Goal: Transaction & Acquisition: Subscribe to service/newsletter

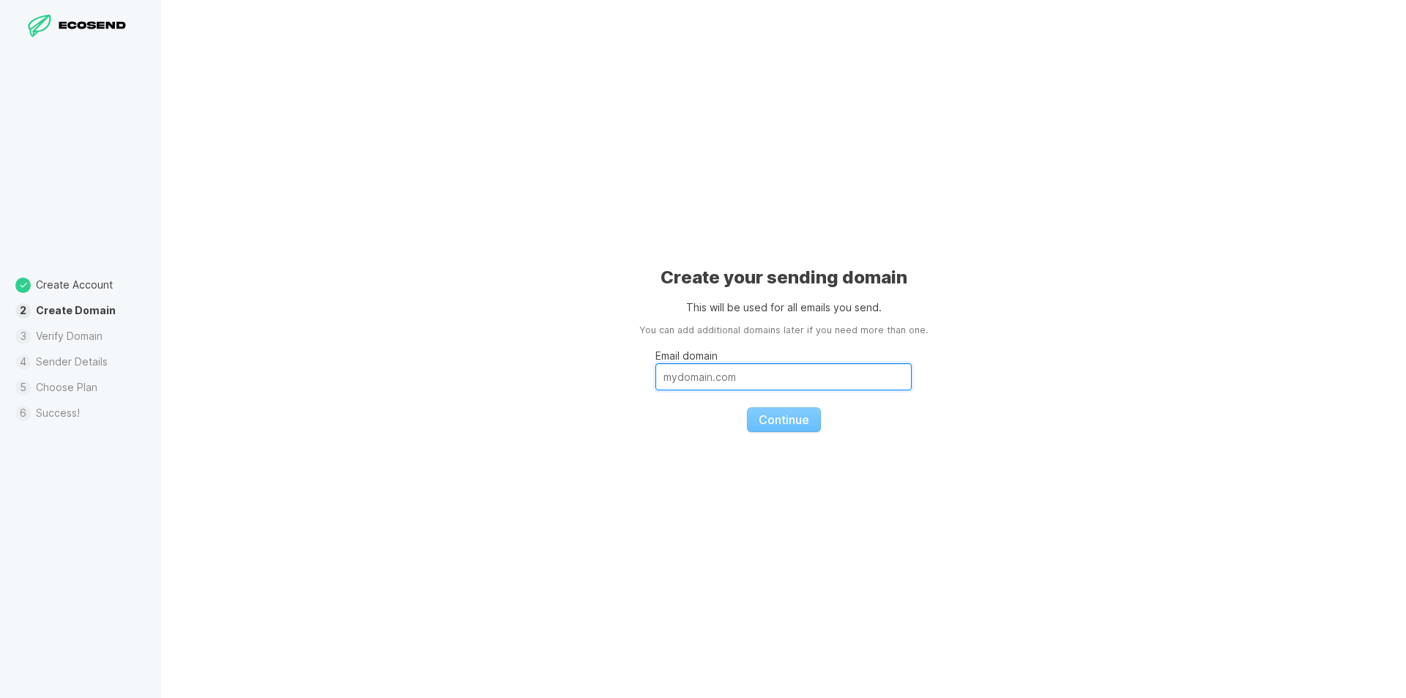
click at [748, 374] on input "Email domain" at bounding box center [783, 376] width 256 height 27
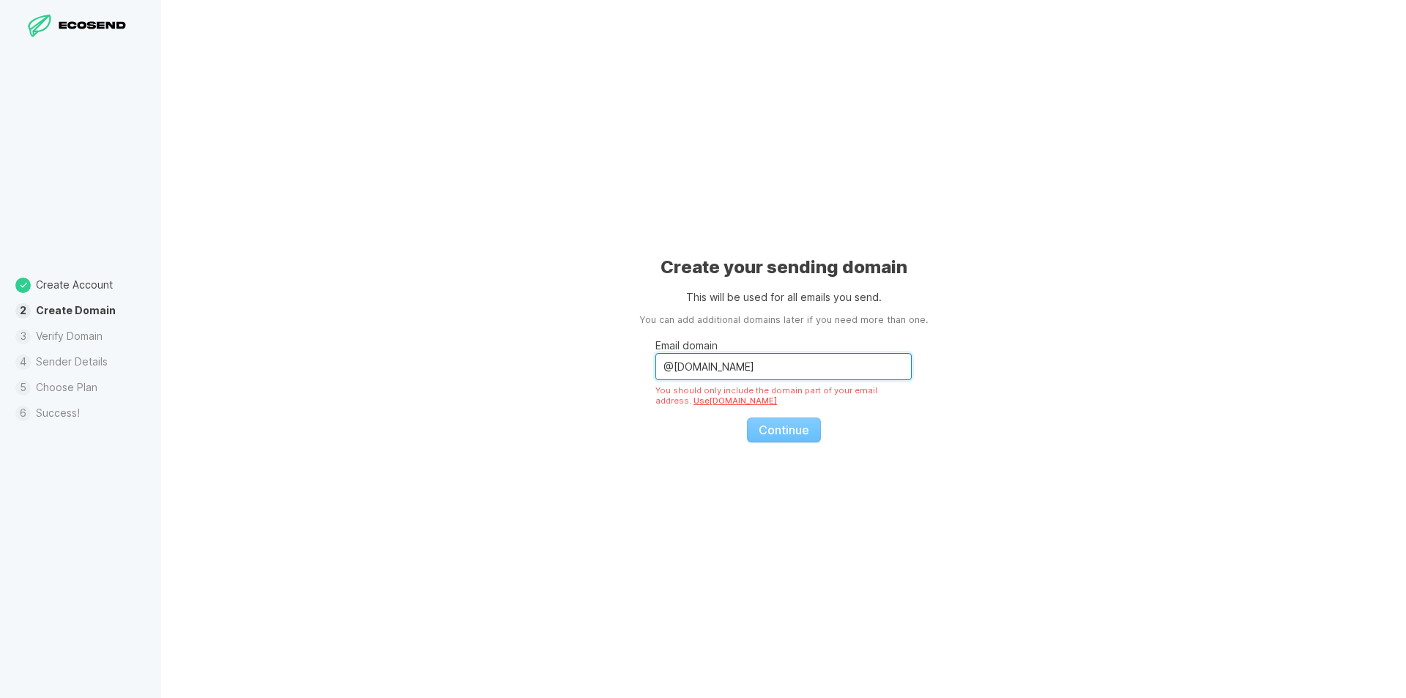
click at [760, 362] on input "@[DOMAIN_NAME]" at bounding box center [783, 366] width 256 height 27
click at [963, 365] on div "Create your sending domain This will be used for all emails you send. You can a…" at bounding box center [783, 349] width 1244 height 698
click at [670, 365] on input "@[DOMAIN_NAME]" at bounding box center [783, 366] width 256 height 27
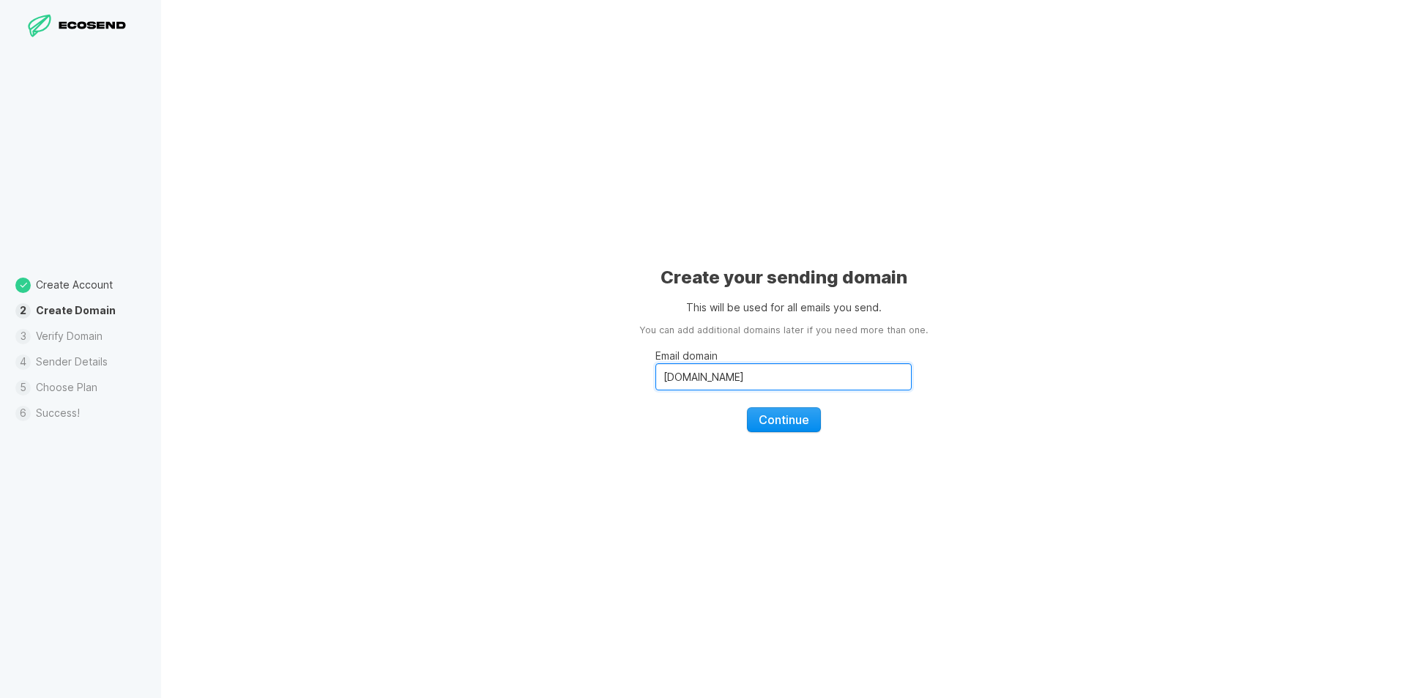
type input "[DOMAIN_NAME]"
click at [794, 422] on span "Continue" at bounding box center [783, 419] width 51 height 15
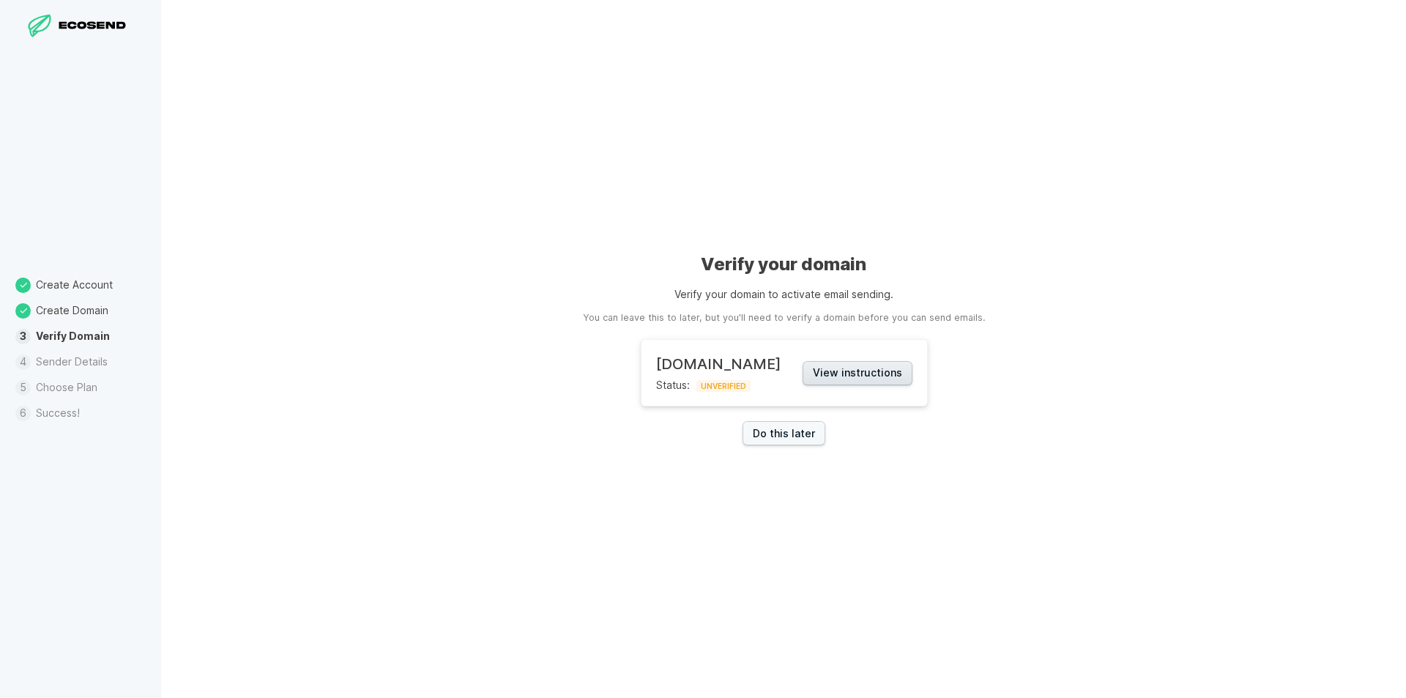
click at [832, 373] on button "View instructions" at bounding box center [857, 373] width 110 height 24
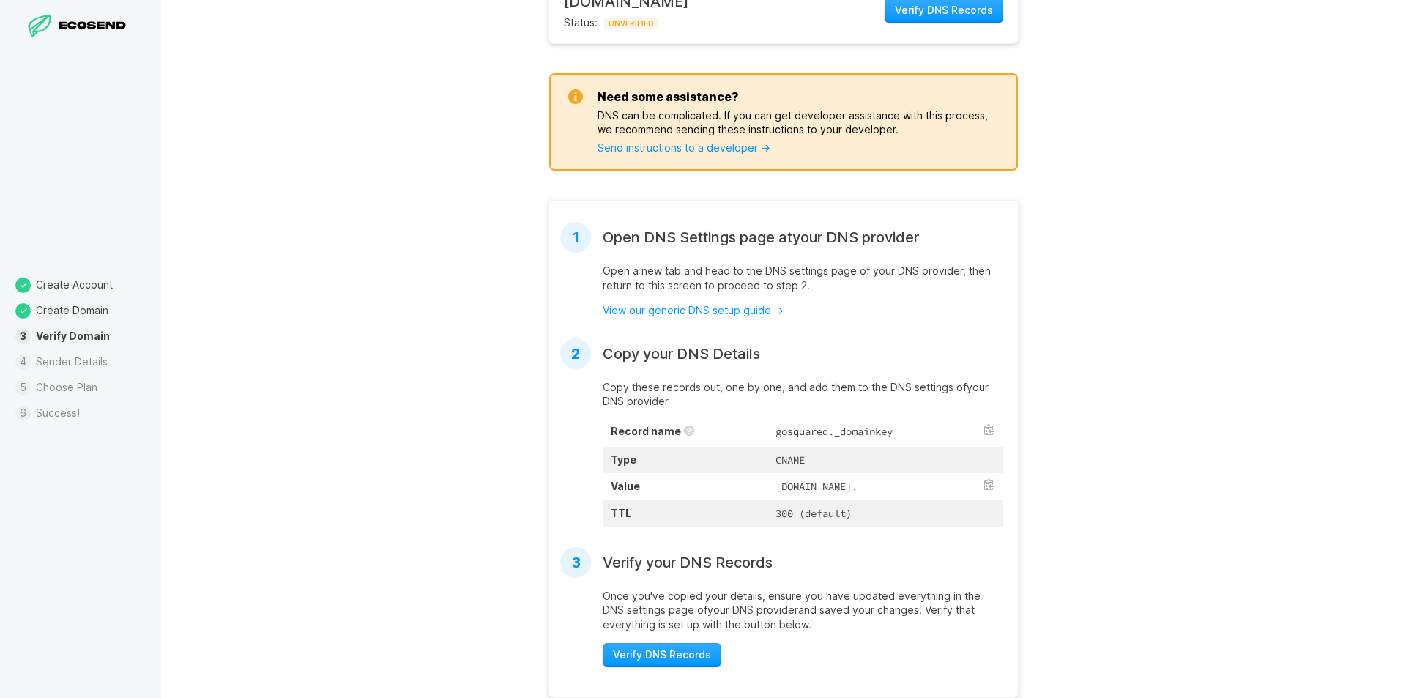
scroll to position [220, 0]
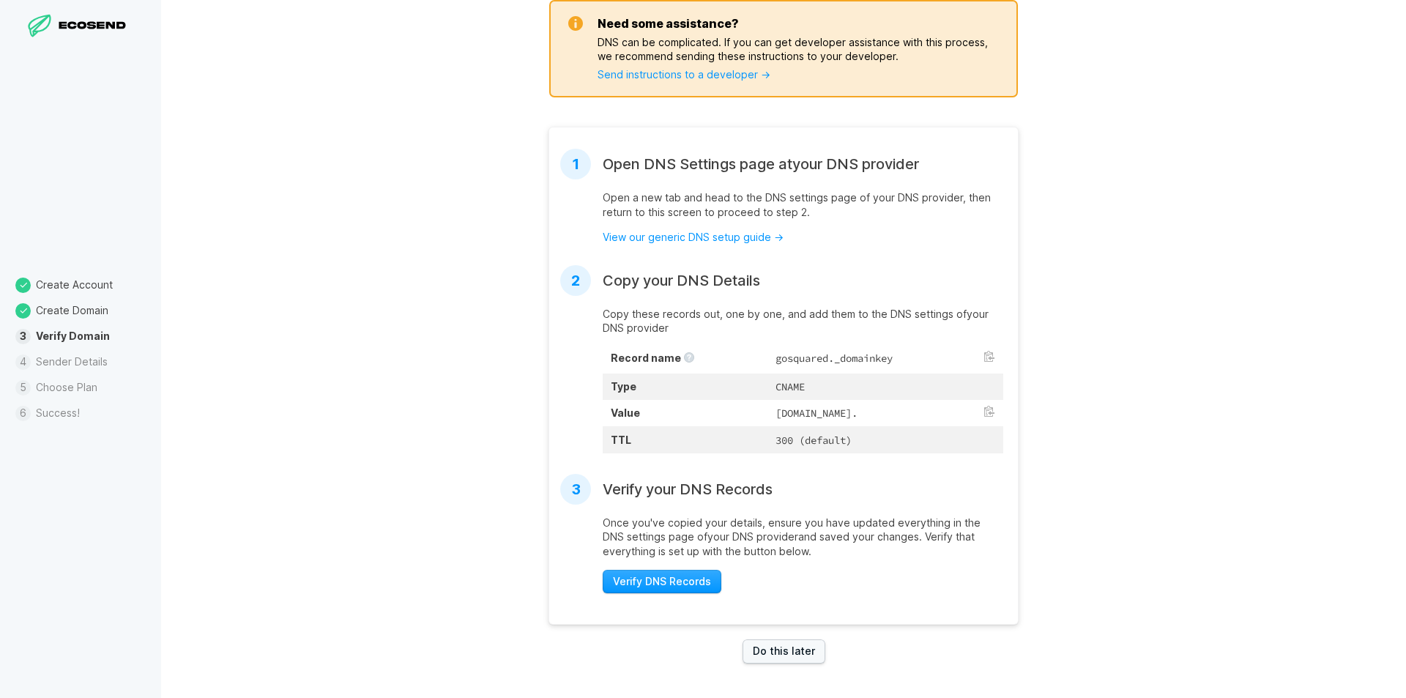
click at [792, 356] on td "gosquared._domainkey" at bounding box center [885, 359] width 236 height 29
click at [983, 360] on button at bounding box center [989, 357] width 12 height 12
click at [776, 408] on td "[DOMAIN_NAME]." at bounding box center [885, 413] width 236 height 26
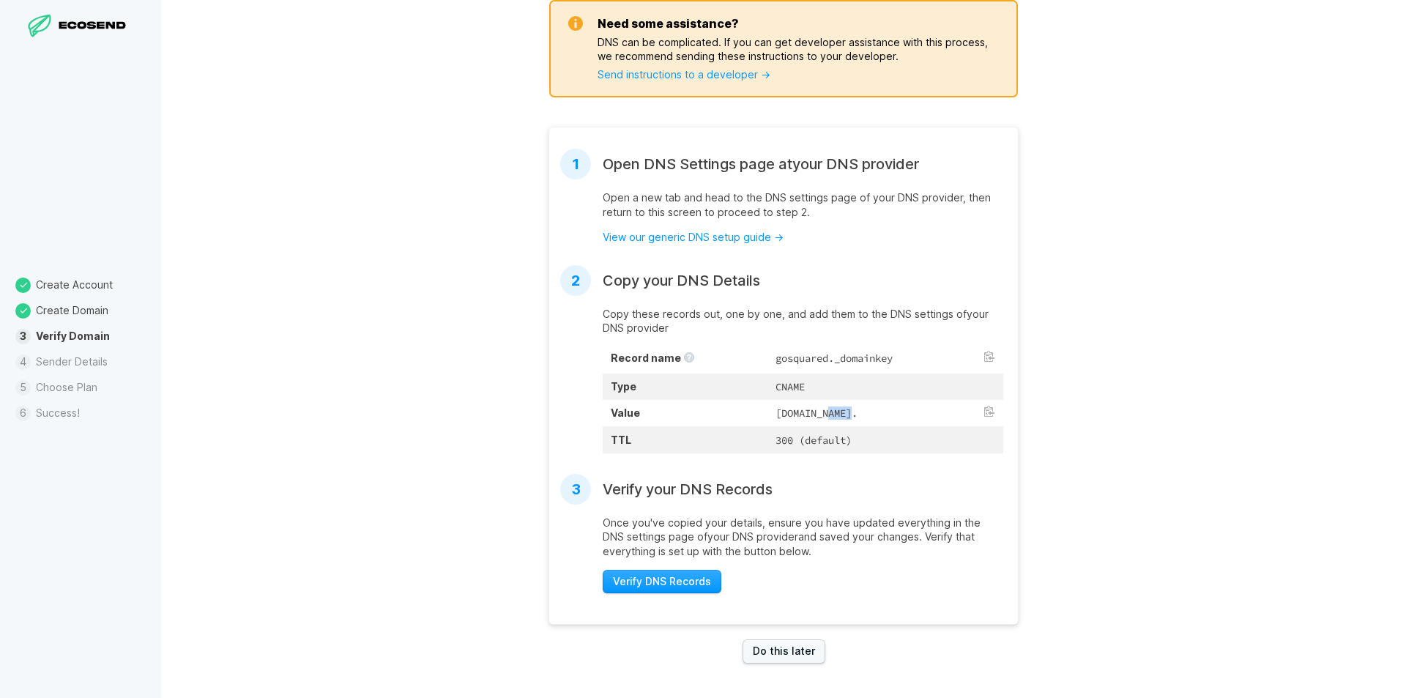
click at [776, 408] on td "[DOMAIN_NAME]." at bounding box center [885, 413] width 236 height 26
click at [983, 412] on button at bounding box center [989, 412] width 12 height 12
click at [767, 351] on td "gosquared._domainkey" at bounding box center [885, 359] width 236 height 29
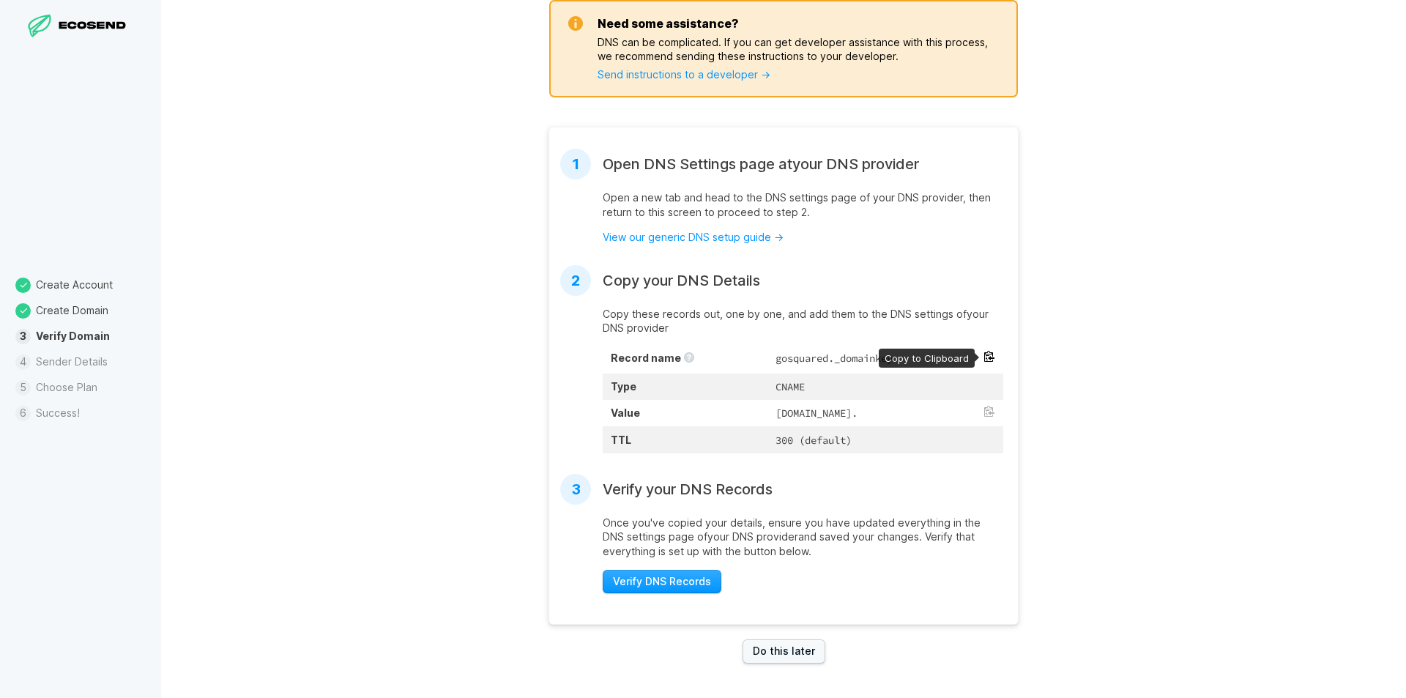
click at [976, 351] on td "gosquared._domainkey" at bounding box center [885, 359] width 236 height 29
click at [983, 357] on button at bounding box center [989, 357] width 12 height 12
click at [770, 359] on td "gosquared._domainkey" at bounding box center [885, 359] width 236 height 29
click at [767, 360] on td "gosquared._domainkey" at bounding box center [885, 359] width 236 height 29
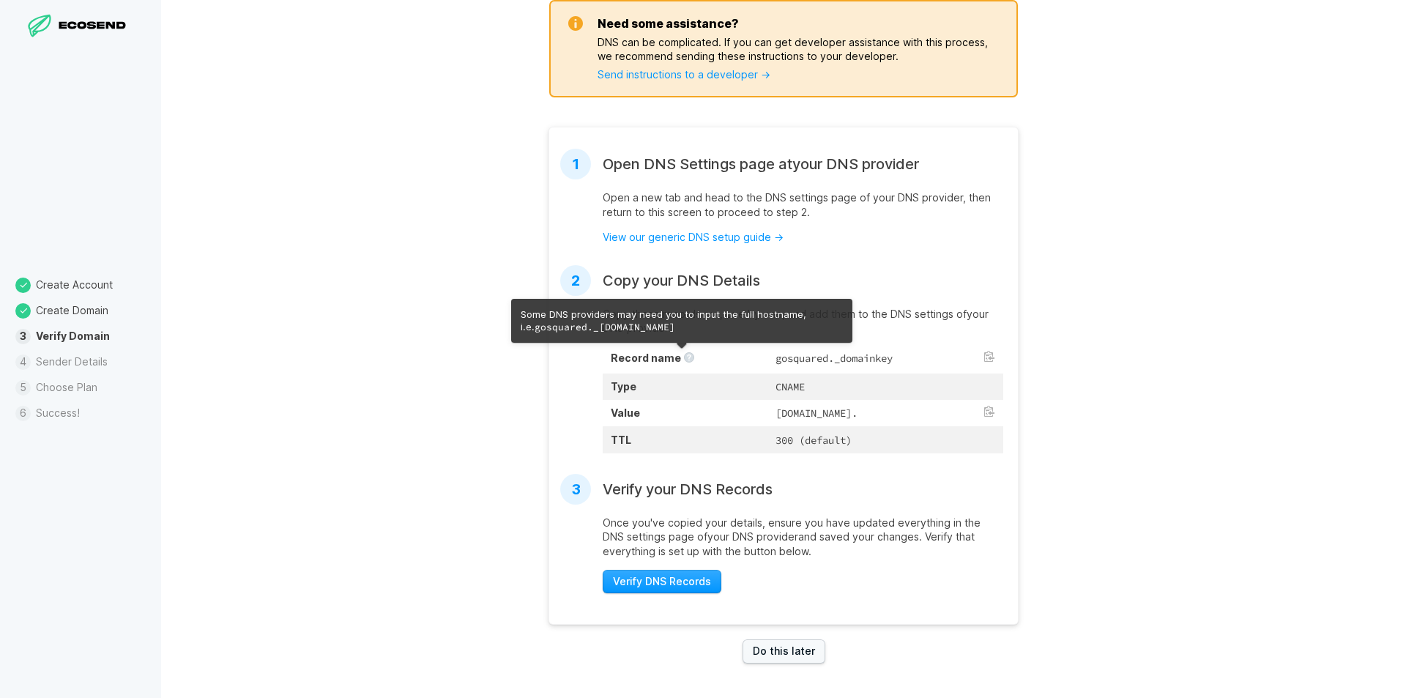
drag, startPoint x: 719, startPoint y: 326, endPoint x: 545, endPoint y: 322, distance: 173.5
click at [545, 322] on code "gosquared._[DOMAIN_NAME]" at bounding box center [604, 327] width 141 height 12
drag, startPoint x: 725, startPoint y: 328, endPoint x: 534, endPoint y: 326, distance: 190.3
click at [534, 326] on div "Some DNS providers may need you to input the full hostname, i.e. gosquared._[DO…" at bounding box center [681, 321] width 322 height 26
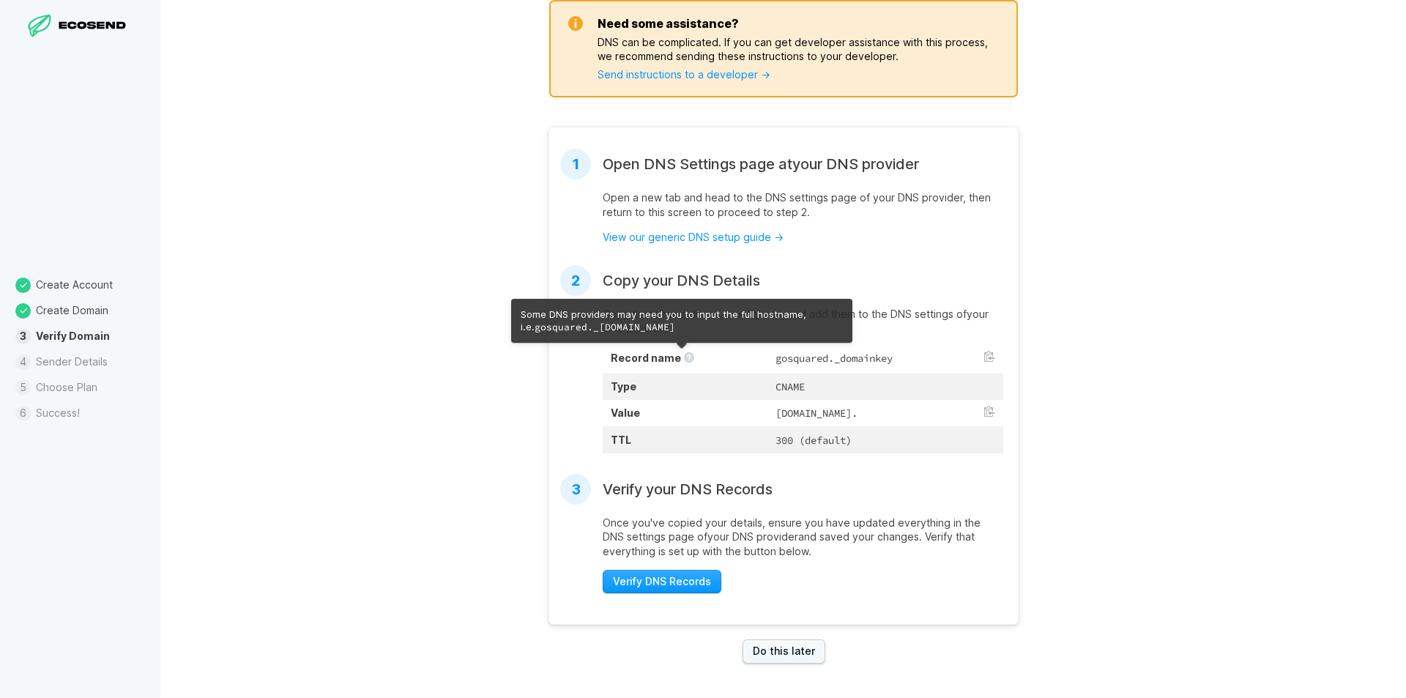
copy code "gosquared._[DOMAIN_NAME]"
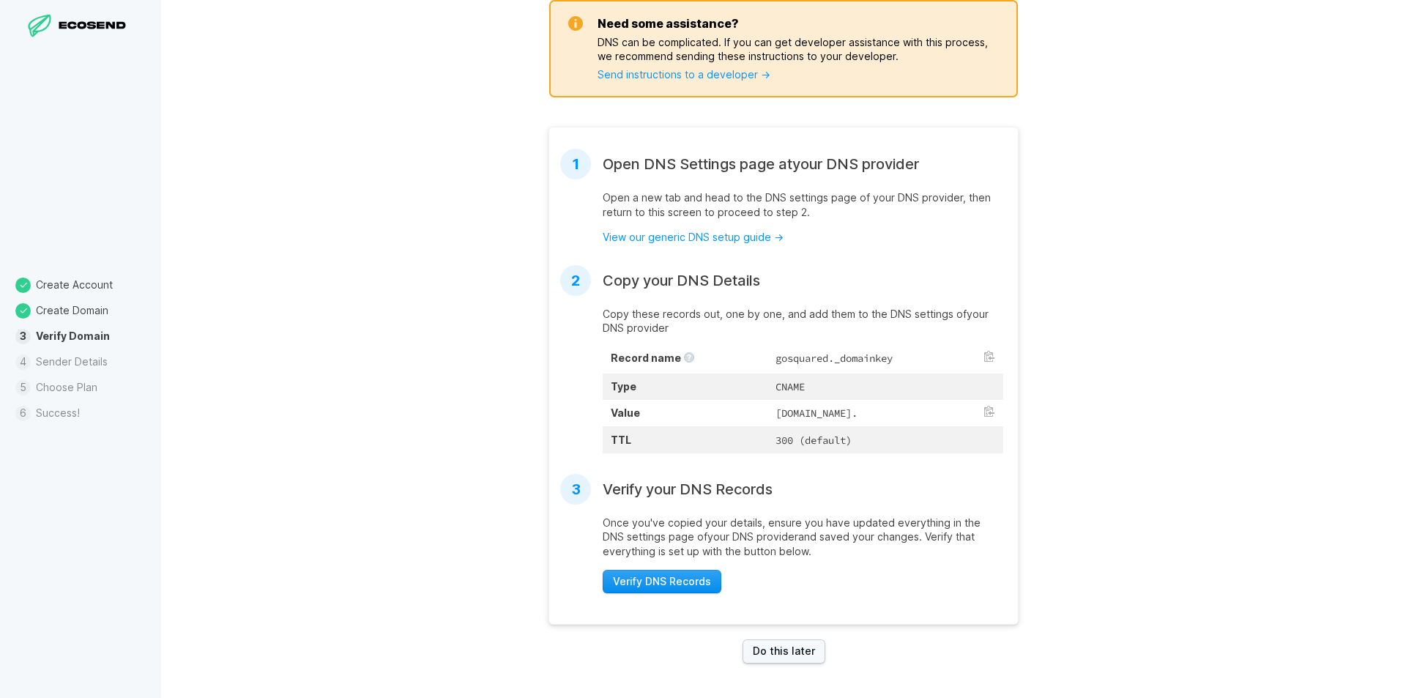
click at [668, 583] on button "Verify DNS Records" at bounding box center [661, 582] width 119 height 24
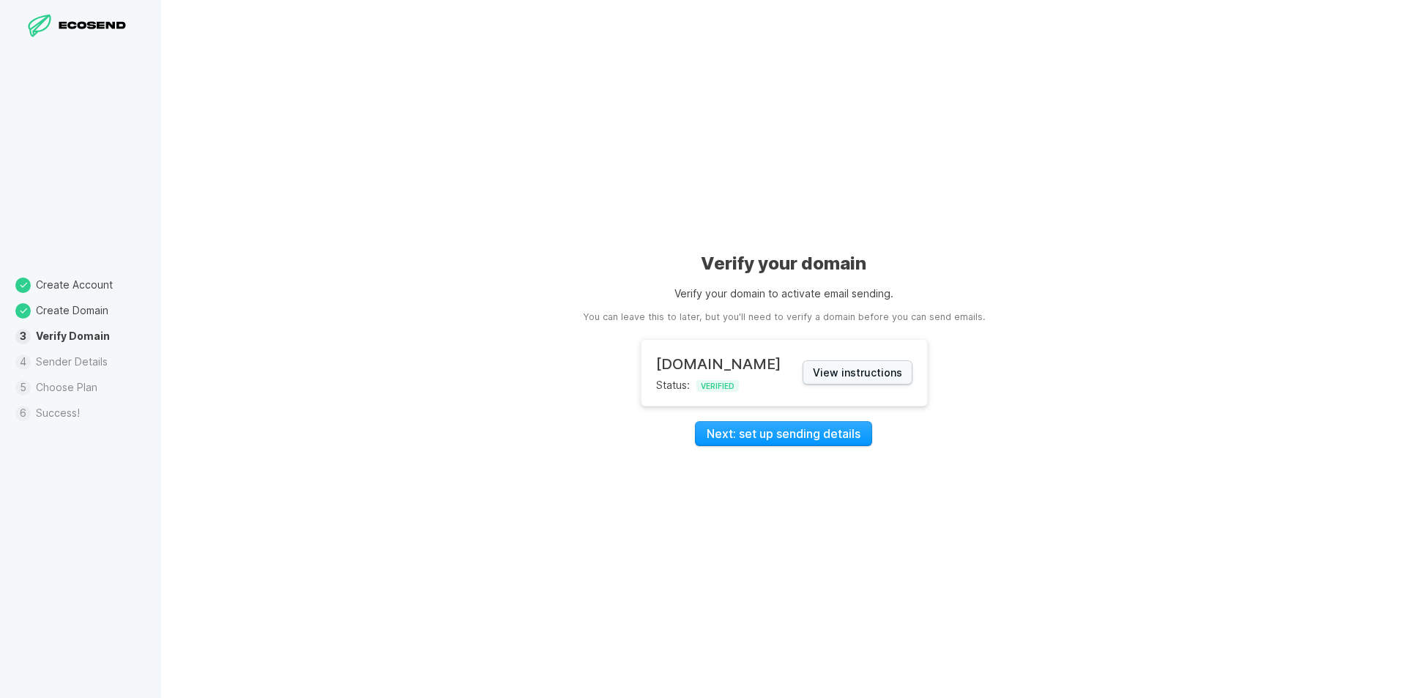
scroll to position [0, 0]
click at [821, 433] on link "Next: set up sending details" at bounding box center [783, 433] width 177 height 25
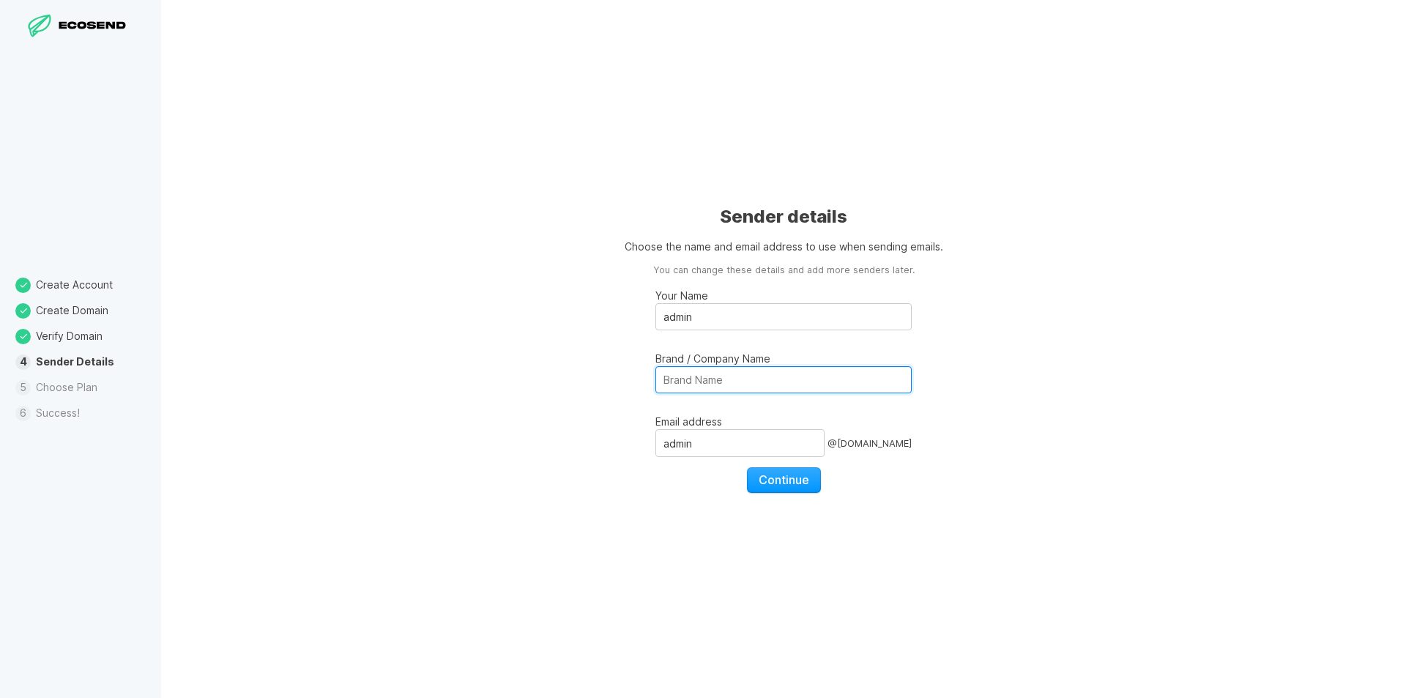
click at [754, 380] on input "Brand / Company Name" at bounding box center [783, 379] width 256 height 27
type input "[DOMAIN_NAME]"
click at [1007, 378] on div "Sender details Choose the name and email address to use when sending emails. Yo…" at bounding box center [783, 349] width 1244 height 698
drag, startPoint x: 760, startPoint y: 449, endPoint x: 586, endPoint y: 447, distance: 174.2
click at [586, 447] on div "Sender details Choose the name and email address to use when sending emails. Yo…" at bounding box center [783, 349] width 1244 height 698
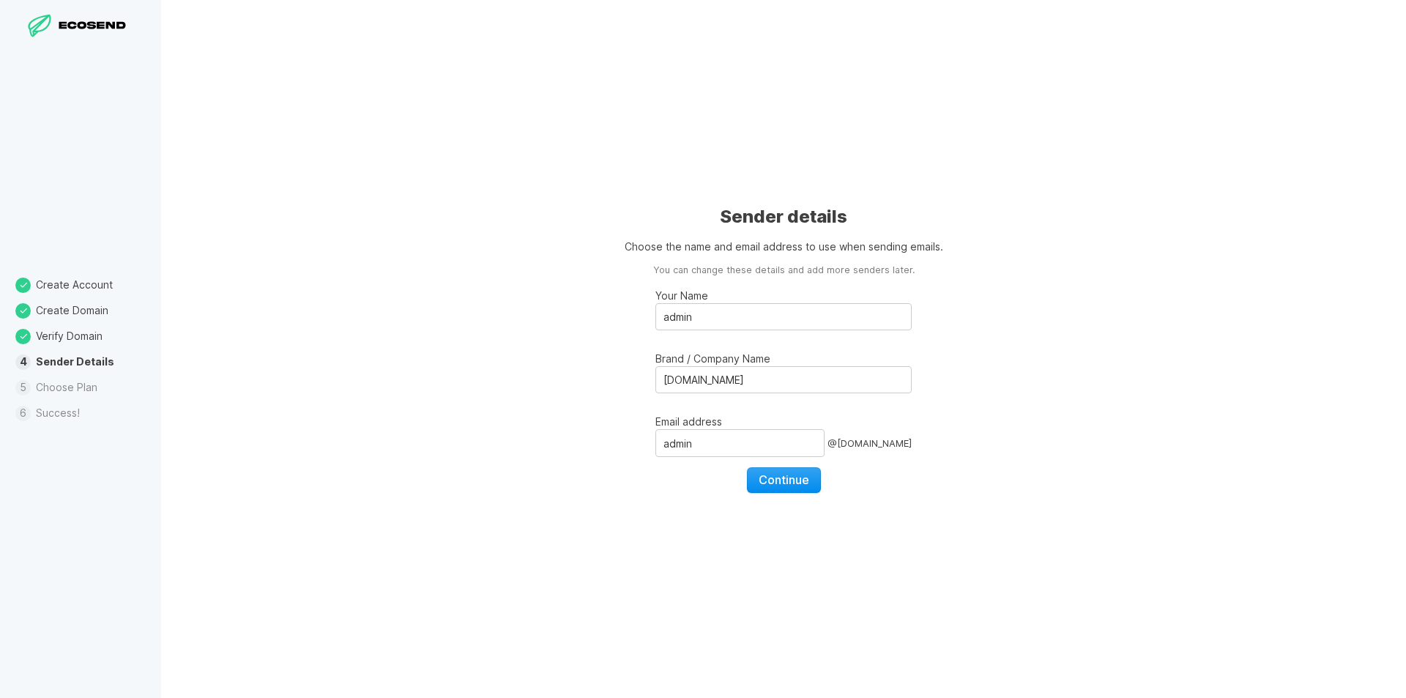
click at [784, 482] on span "Continue" at bounding box center [783, 479] width 51 height 15
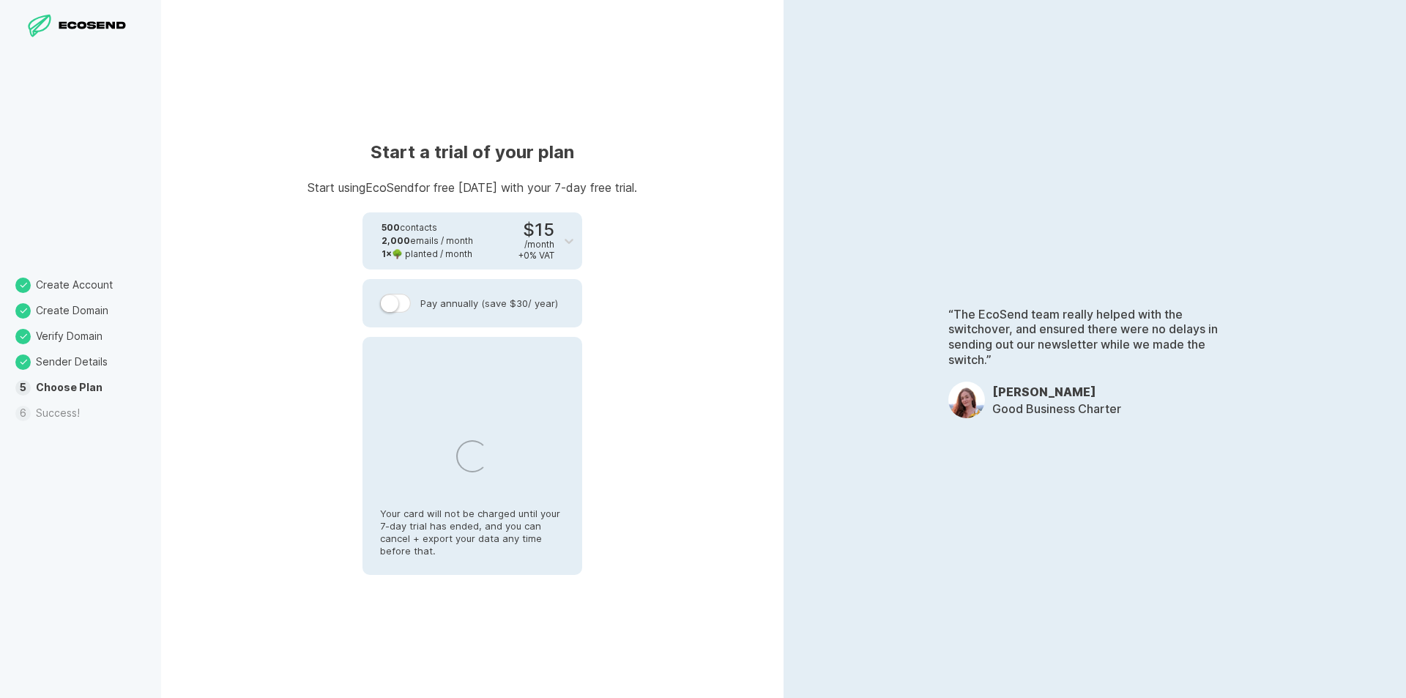
select select "UY"
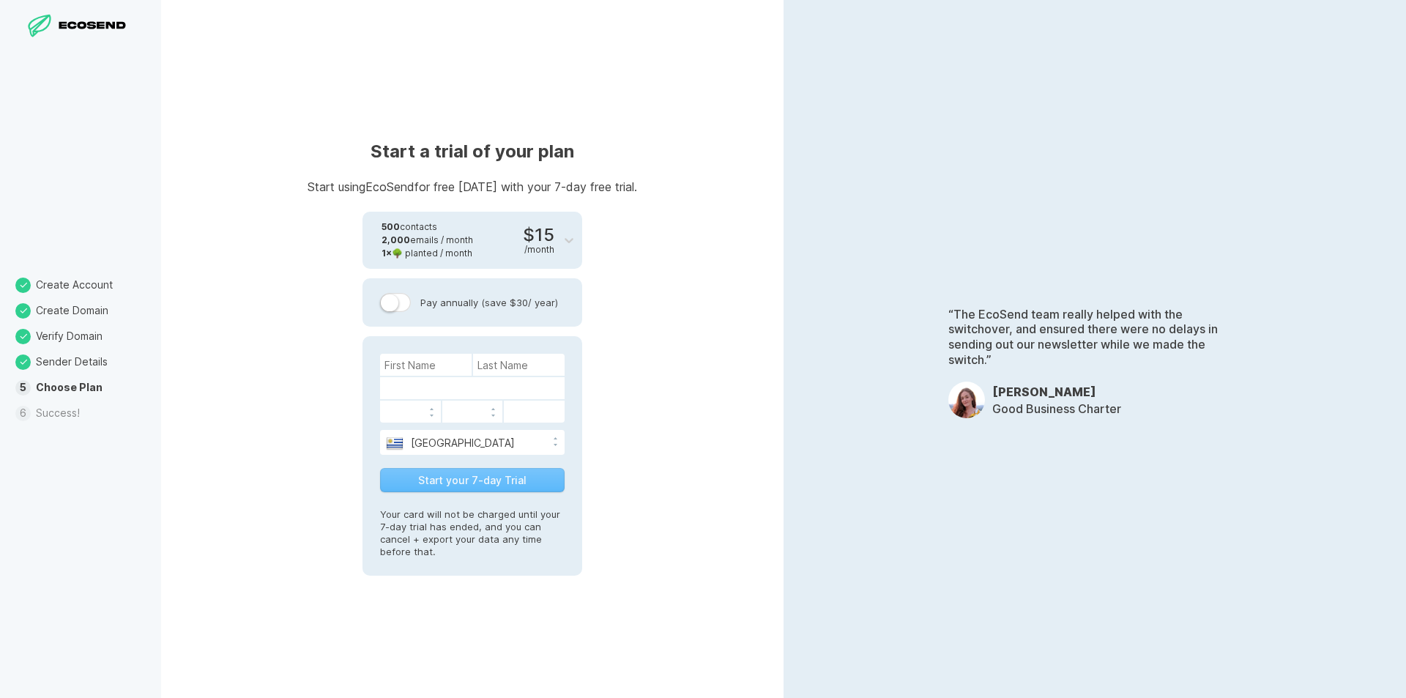
click at [403, 304] on label at bounding box center [395, 302] width 31 height 19
click at [0, 0] on input "Pay annually (save $30 / year)" at bounding box center [0, 0] width 0 height 0
click at [387, 300] on label at bounding box center [395, 302] width 31 height 19
click at [0, 0] on input "Pay annually (save $30 / year)" at bounding box center [0, 0] width 0 height 0
click at [406, 359] on input at bounding box center [426, 365] width 92 height 22
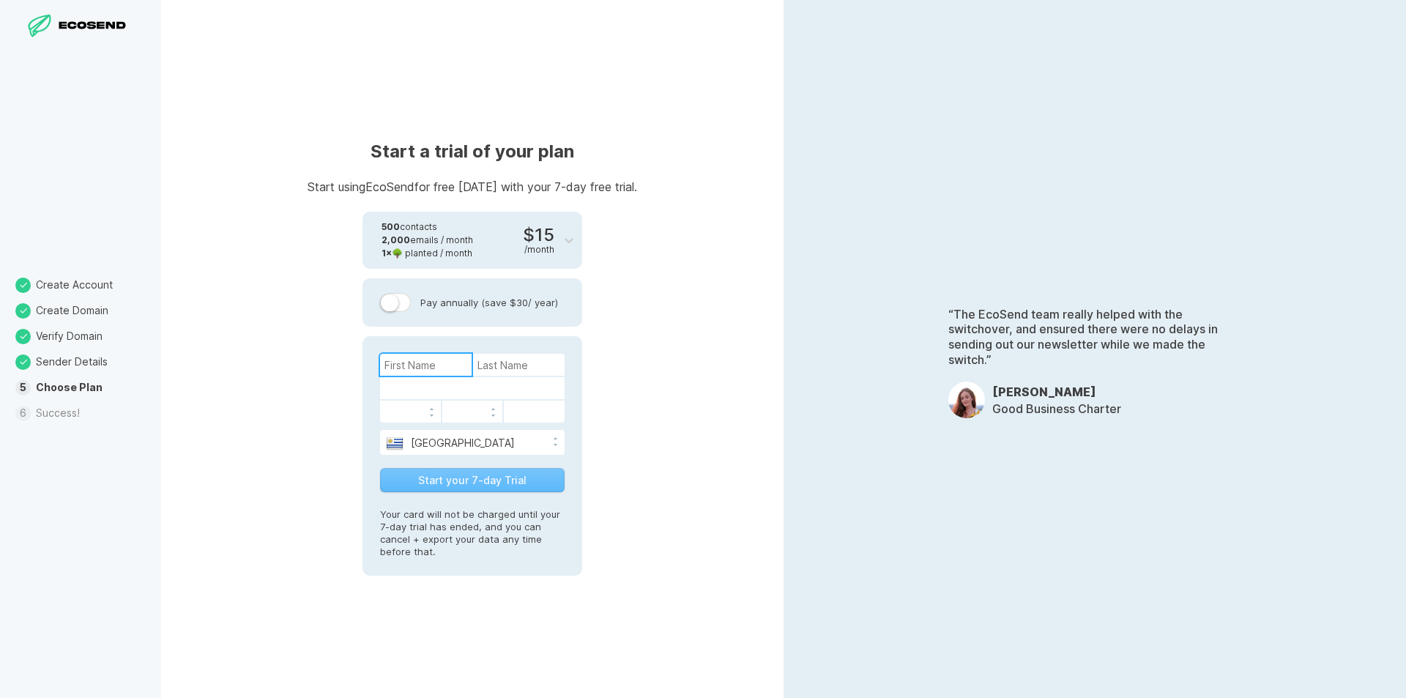
type input "[PERSON_NAME]"
type input "Vallarino"
click at [534, 438] on select "[GEOGRAPHIC_DATA] [GEOGRAPHIC_DATA] [GEOGRAPHIC_DATA] [GEOGRAPHIC_DATA] [US_STA…" at bounding box center [472, 441] width 184 height 22
select select "UY"
click at [380, 430] on select "[GEOGRAPHIC_DATA] [GEOGRAPHIC_DATA] [GEOGRAPHIC_DATA] [GEOGRAPHIC_DATA] [US_STA…" at bounding box center [472, 441] width 184 height 22
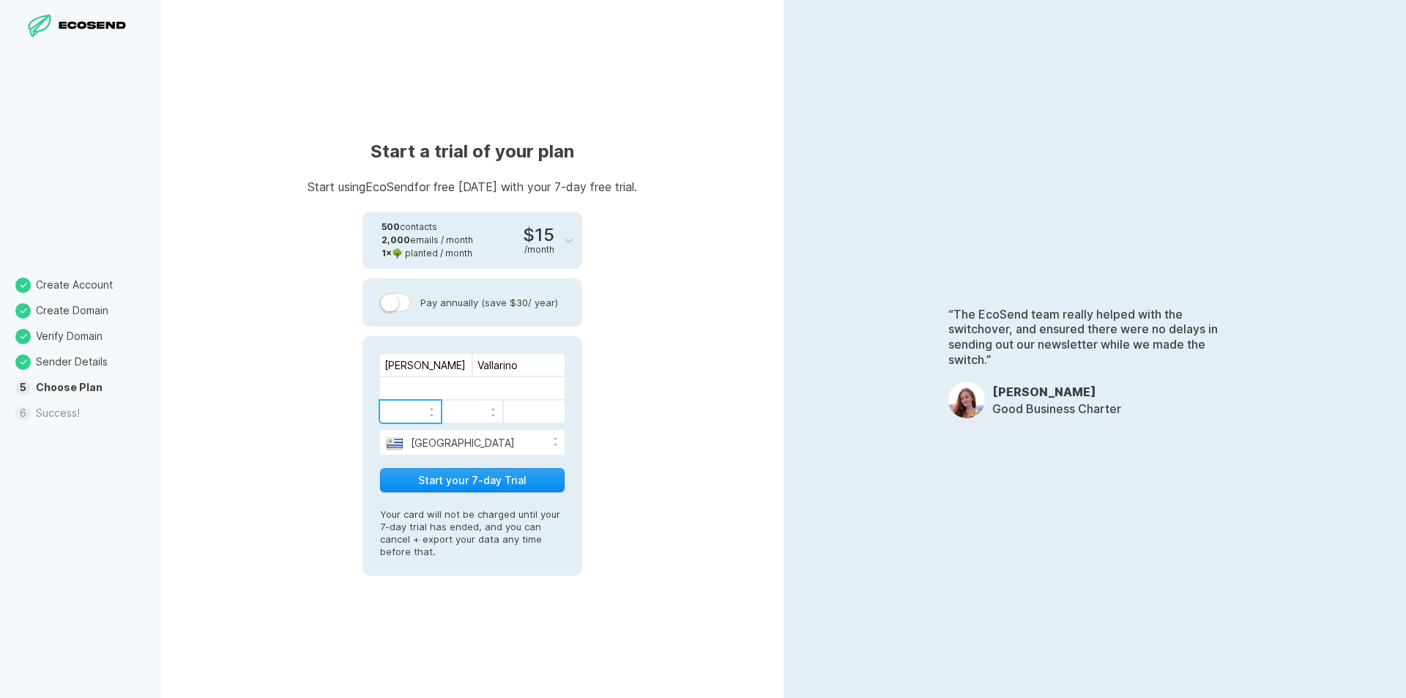
click at [490, 478] on button "Start your 7-day Trial" at bounding box center [472, 480] width 184 height 24
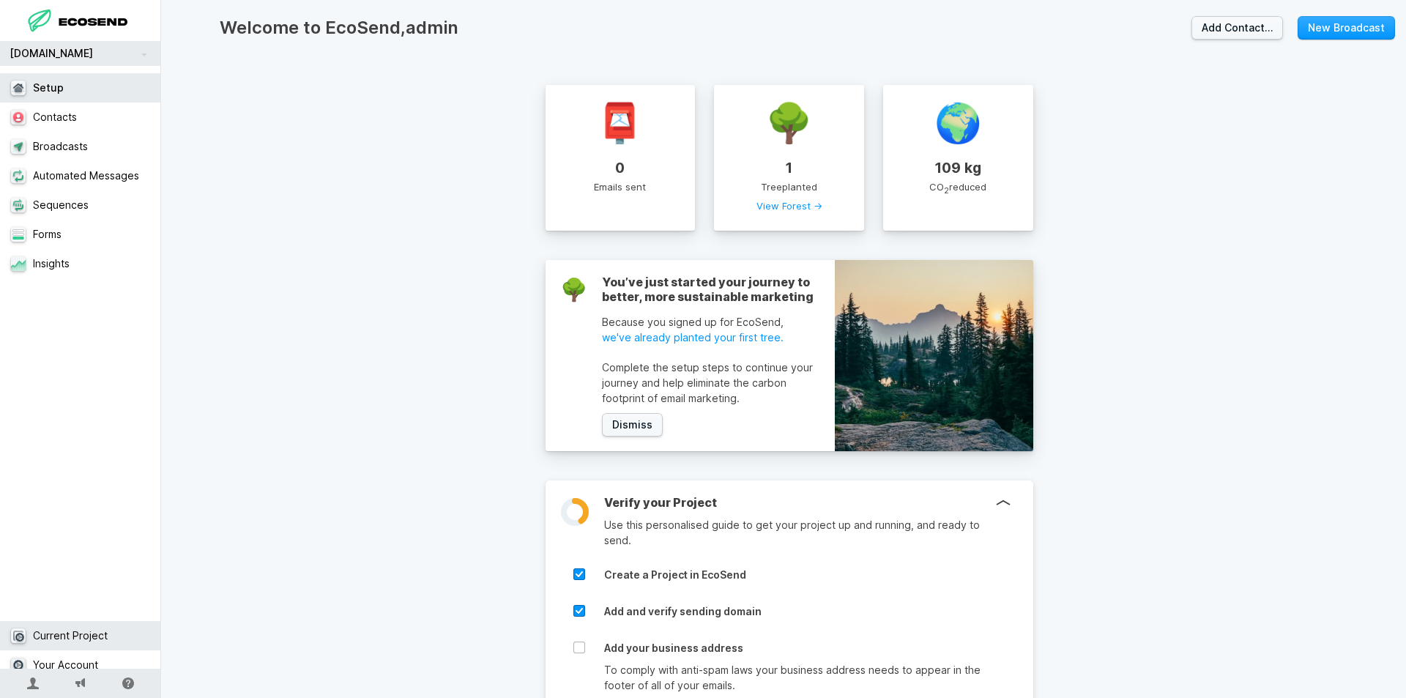
click at [90, 626] on link "Current Project" at bounding box center [86, 635] width 172 height 29
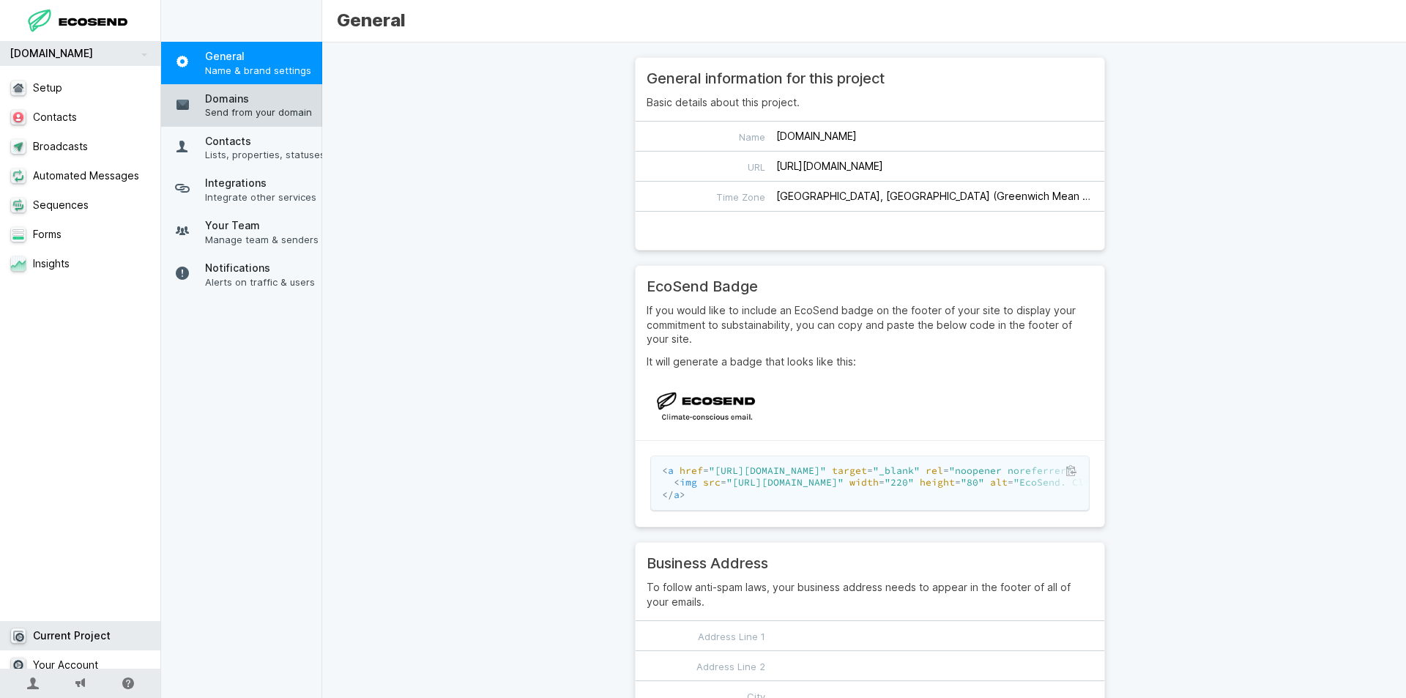
click at [231, 111] on span "Send from your domain" at bounding box center [265, 111] width 121 height 13
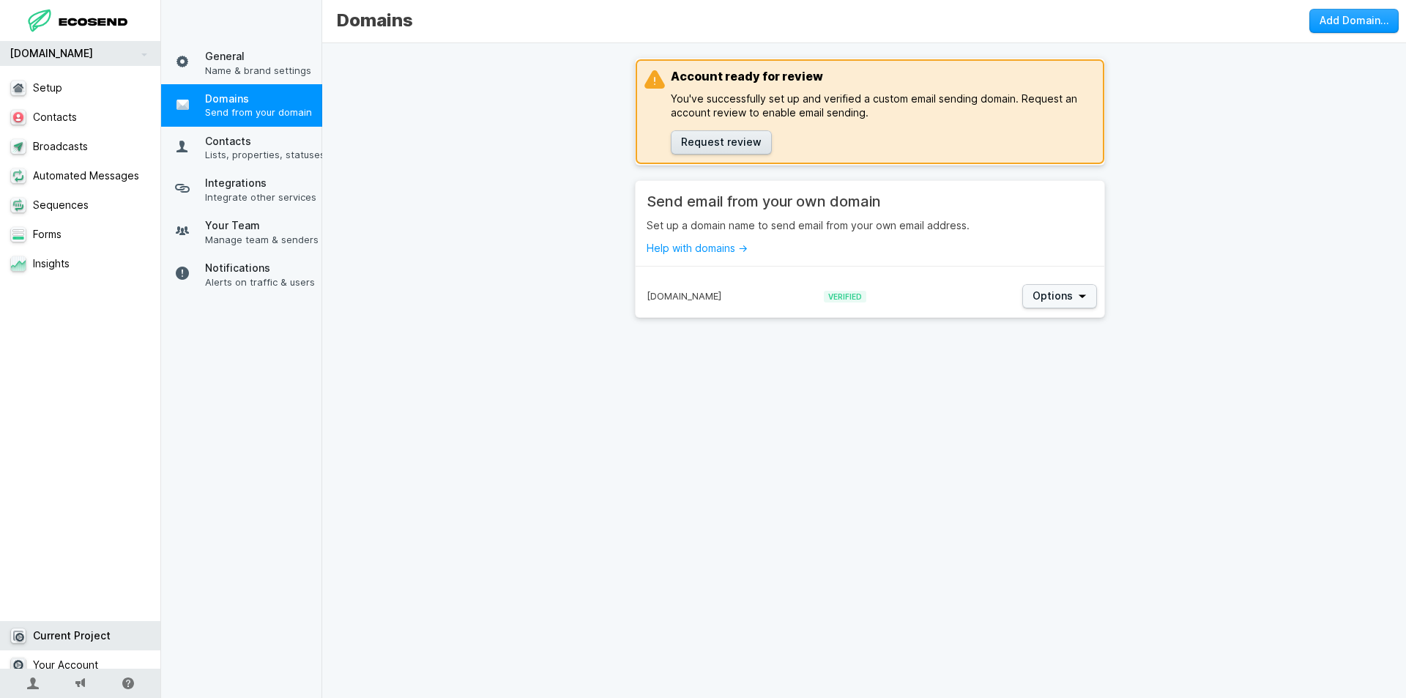
click at [713, 143] on button "Request review" at bounding box center [721, 142] width 101 height 24
click at [242, 65] on span "Name & brand settings" at bounding box center [265, 70] width 121 height 13
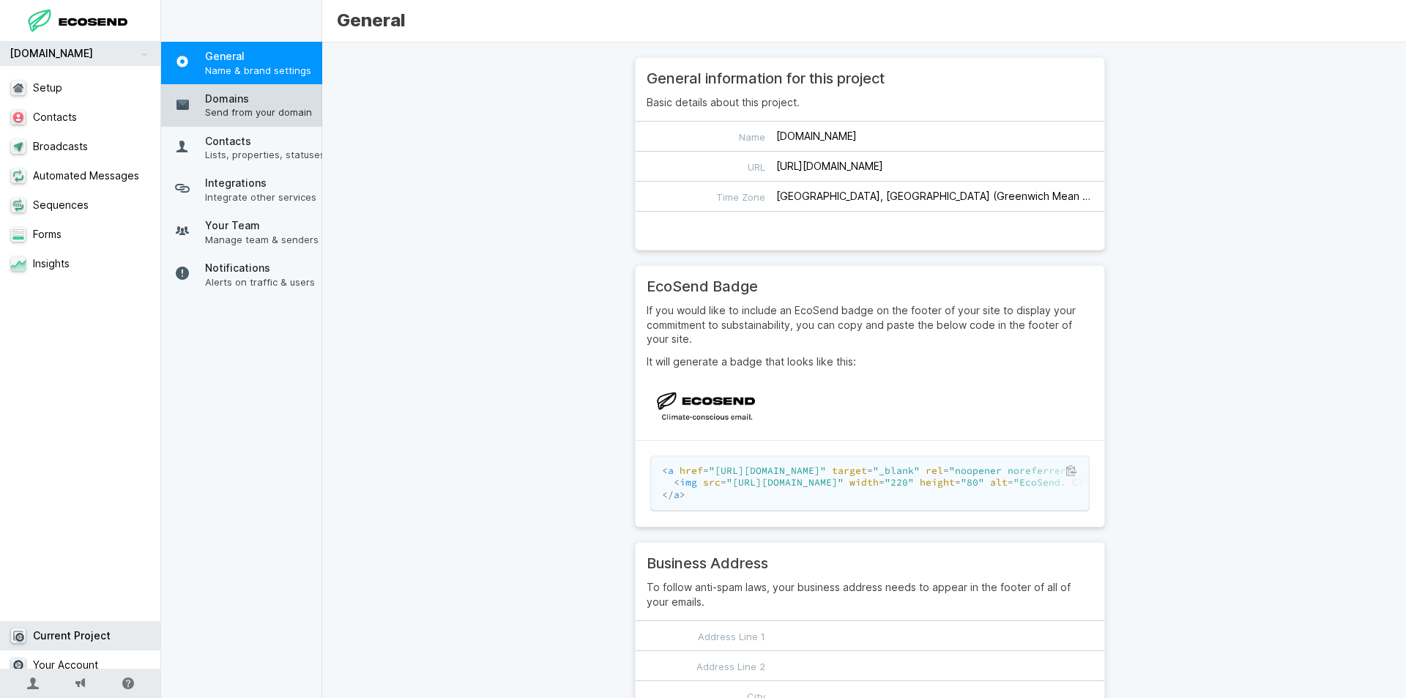
click at [236, 103] on span "Domains" at bounding box center [265, 99] width 121 height 15
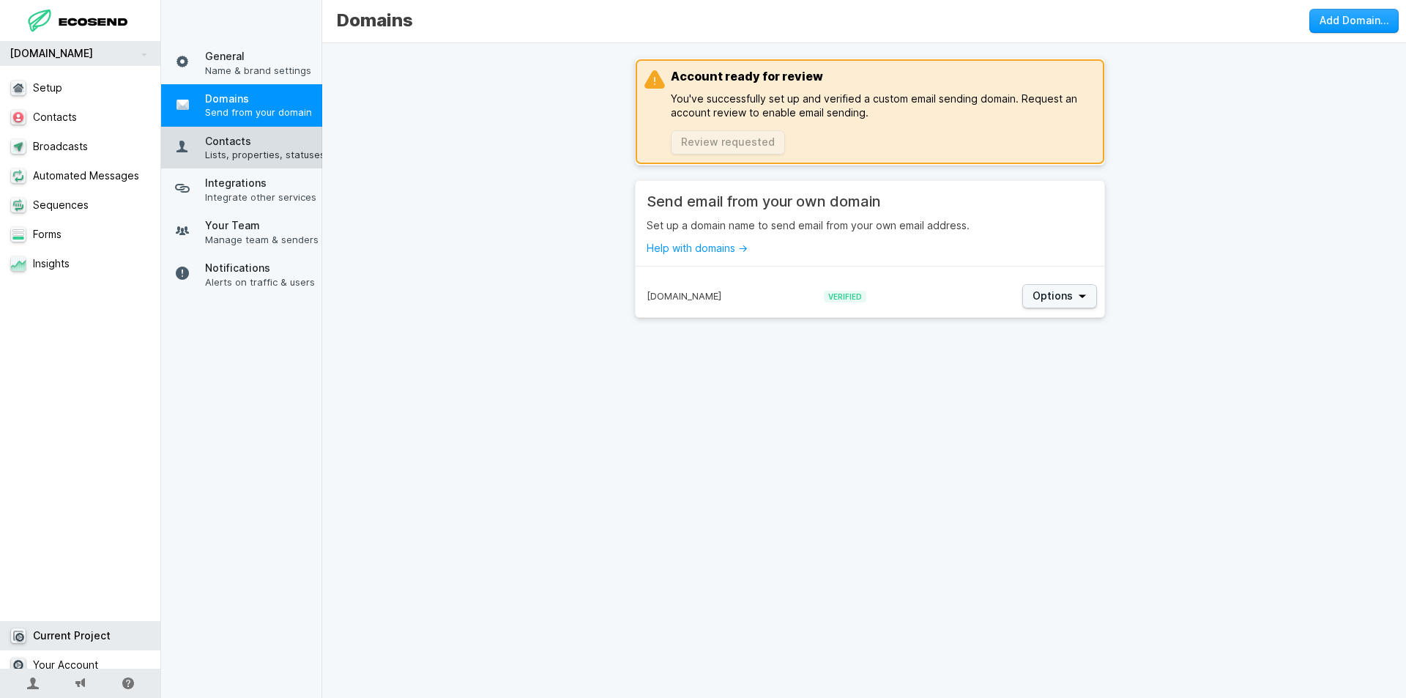
click at [244, 144] on span "Contacts" at bounding box center [265, 141] width 121 height 15
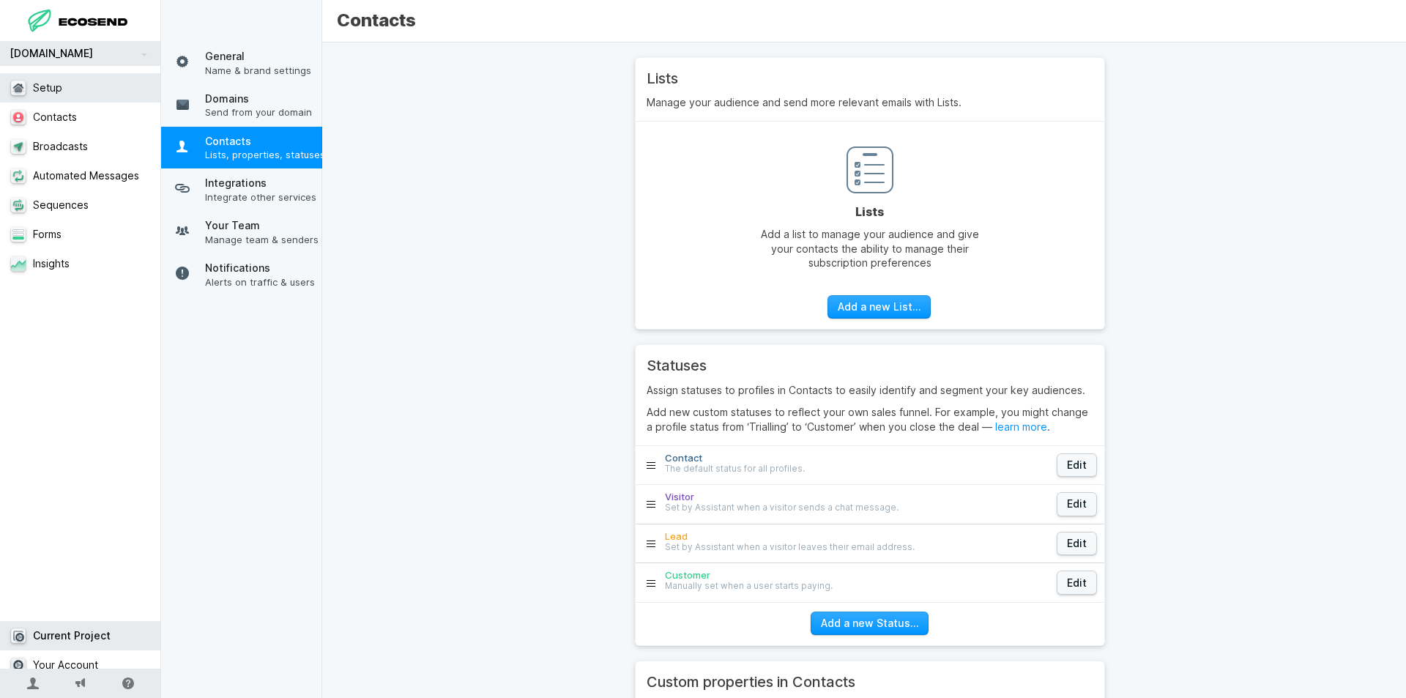
click at [57, 81] on link "Setup" at bounding box center [86, 87] width 172 height 29
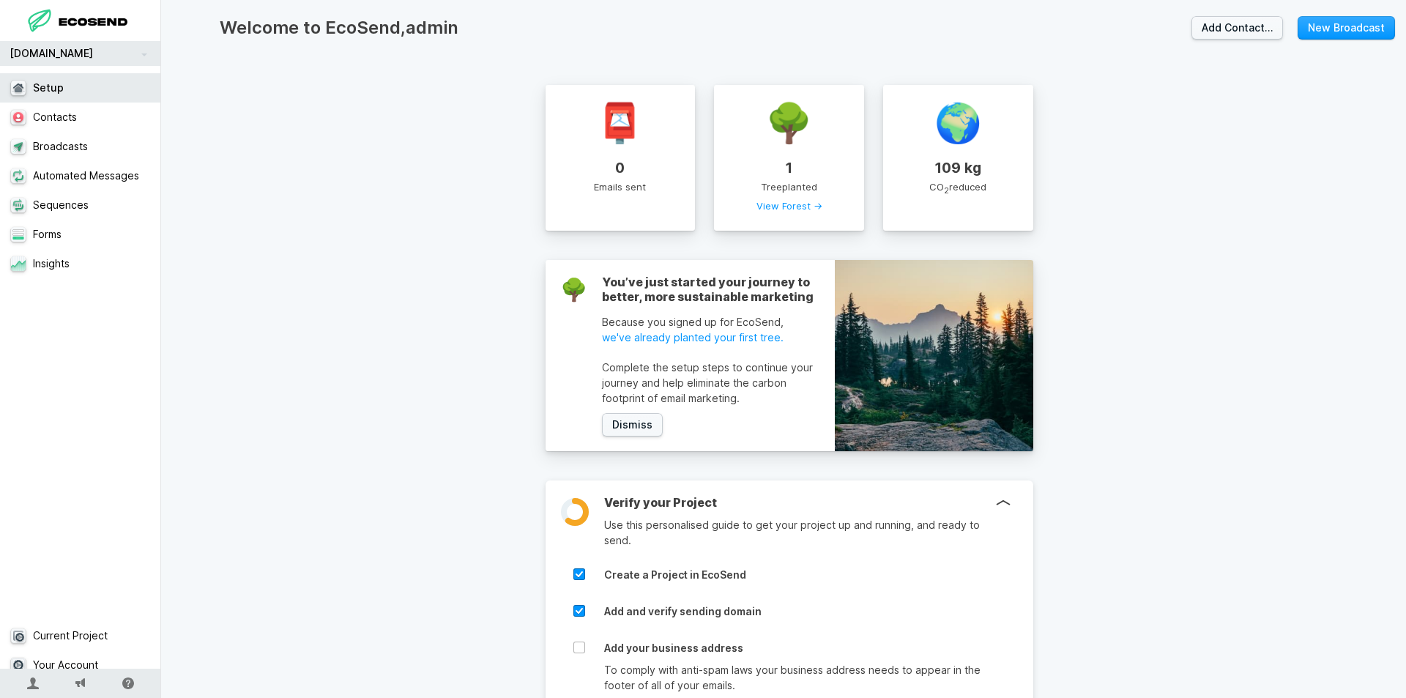
click at [66, 88] on link "Setup" at bounding box center [86, 87] width 172 height 29
click at [77, 119] on link "Contacts" at bounding box center [86, 116] width 172 height 29
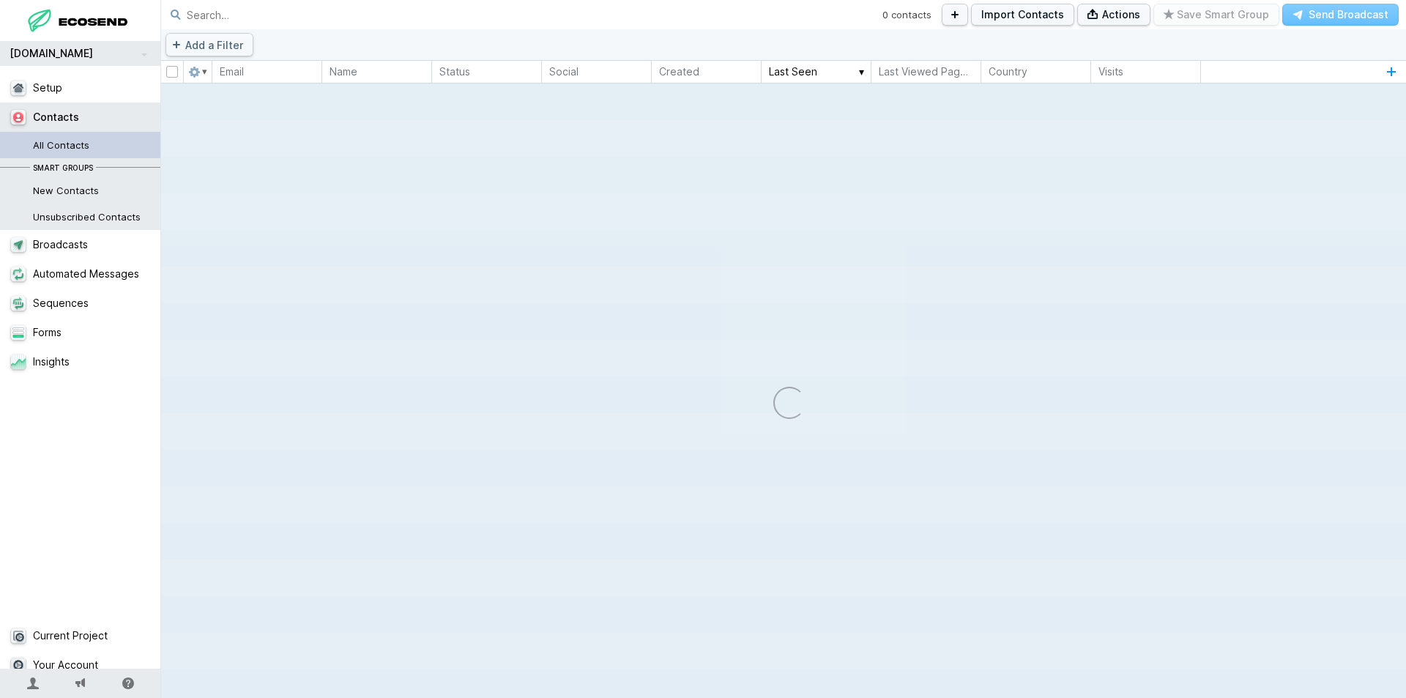
click at [84, 53] on link "[DOMAIN_NAME]" at bounding box center [80, 53] width 161 height 25
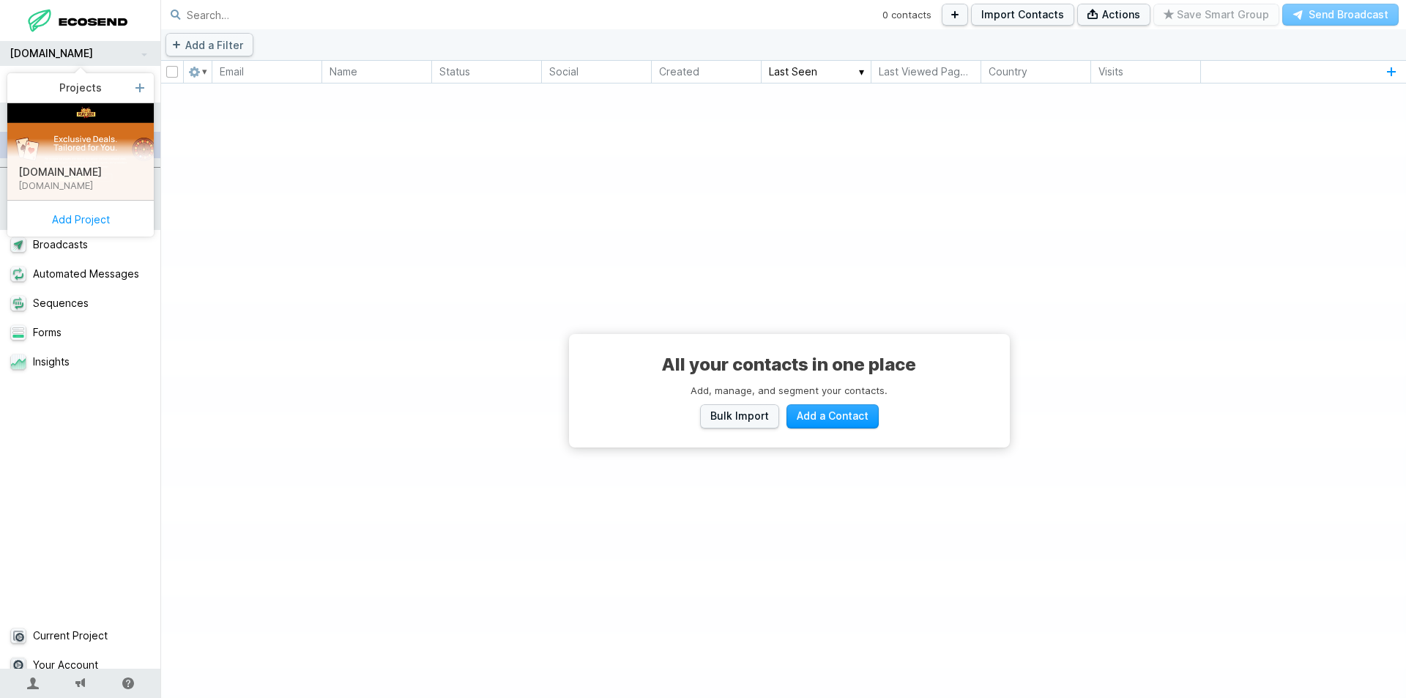
click at [336, 122] on div "All your contacts in one place Add, manage, and segment your contacts. Bulk Imp…" at bounding box center [788, 390] width 1255 height 614
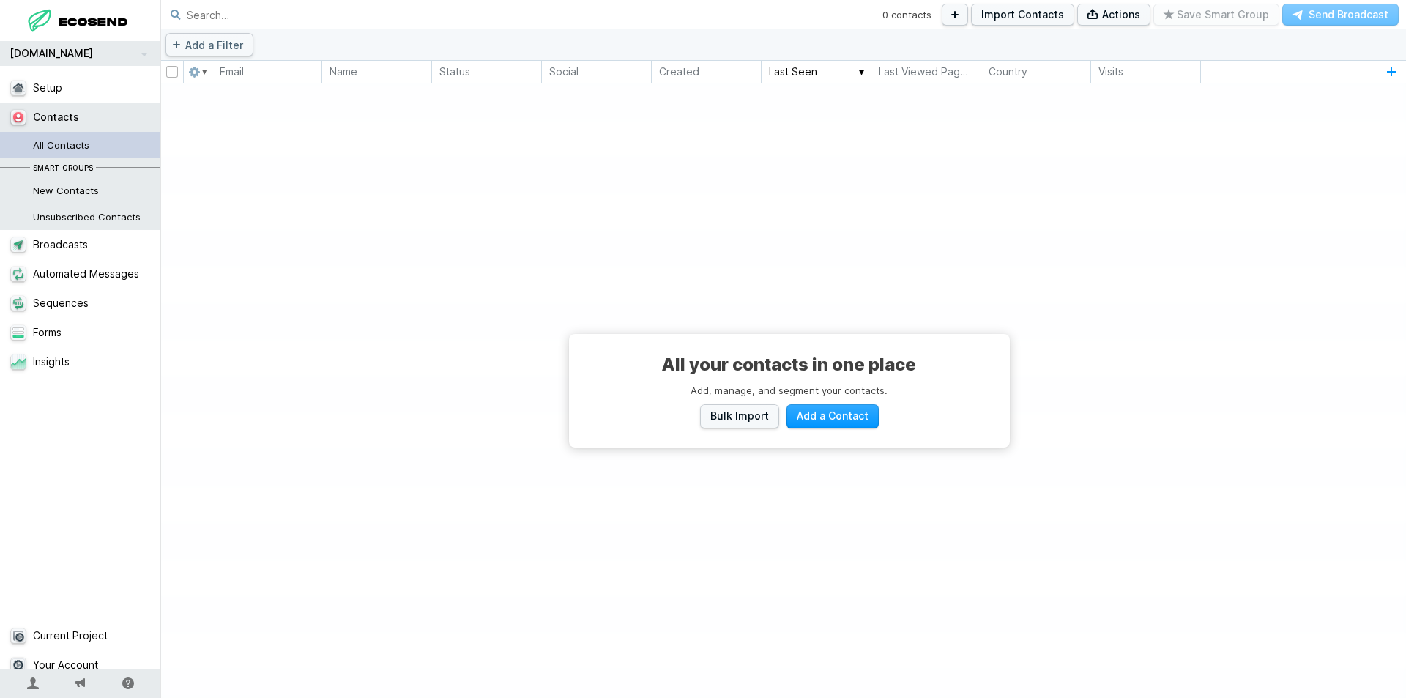
click at [58, 117] on link "Contacts" at bounding box center [86, 116] width 172 height 29
click at [77, 242] on link "Broadcasts" at bounding box center [86, 244] width 172 height 29
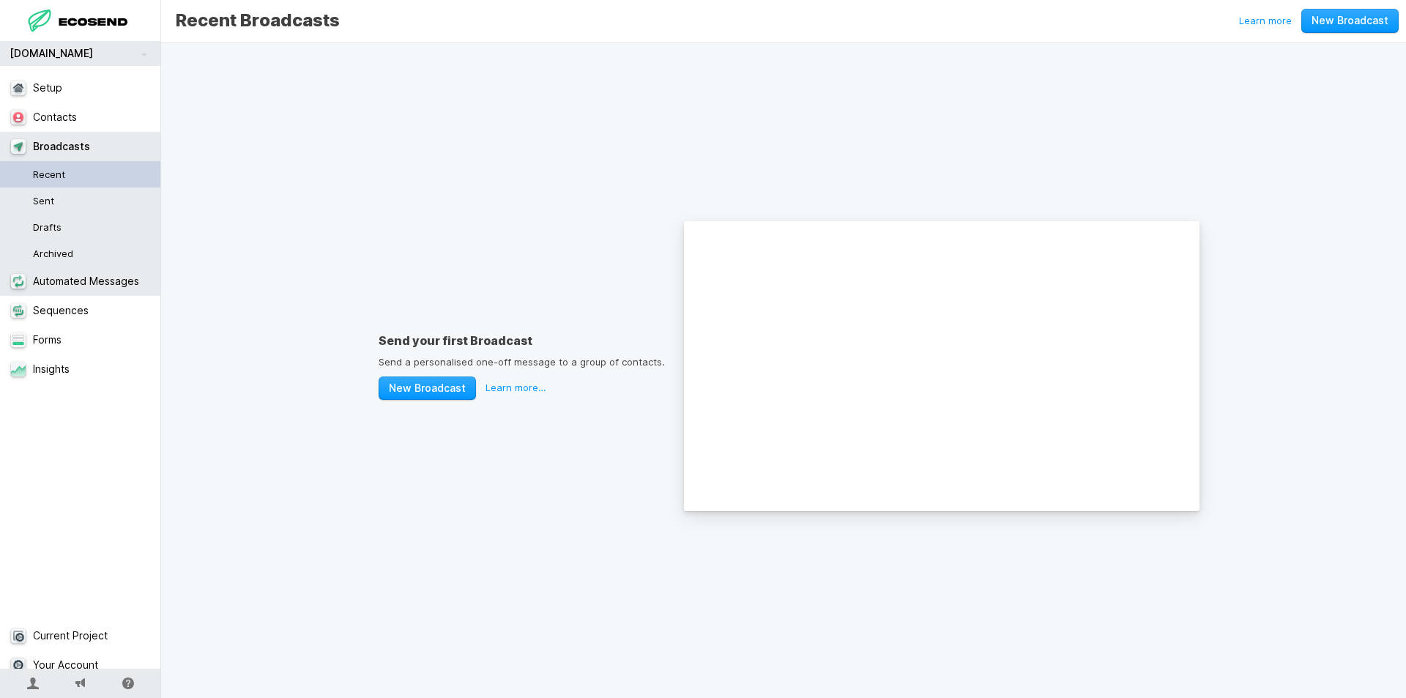
click at [80, 277] on link "Automated Messages" at bounding box center [86, 280] width 172 height 29
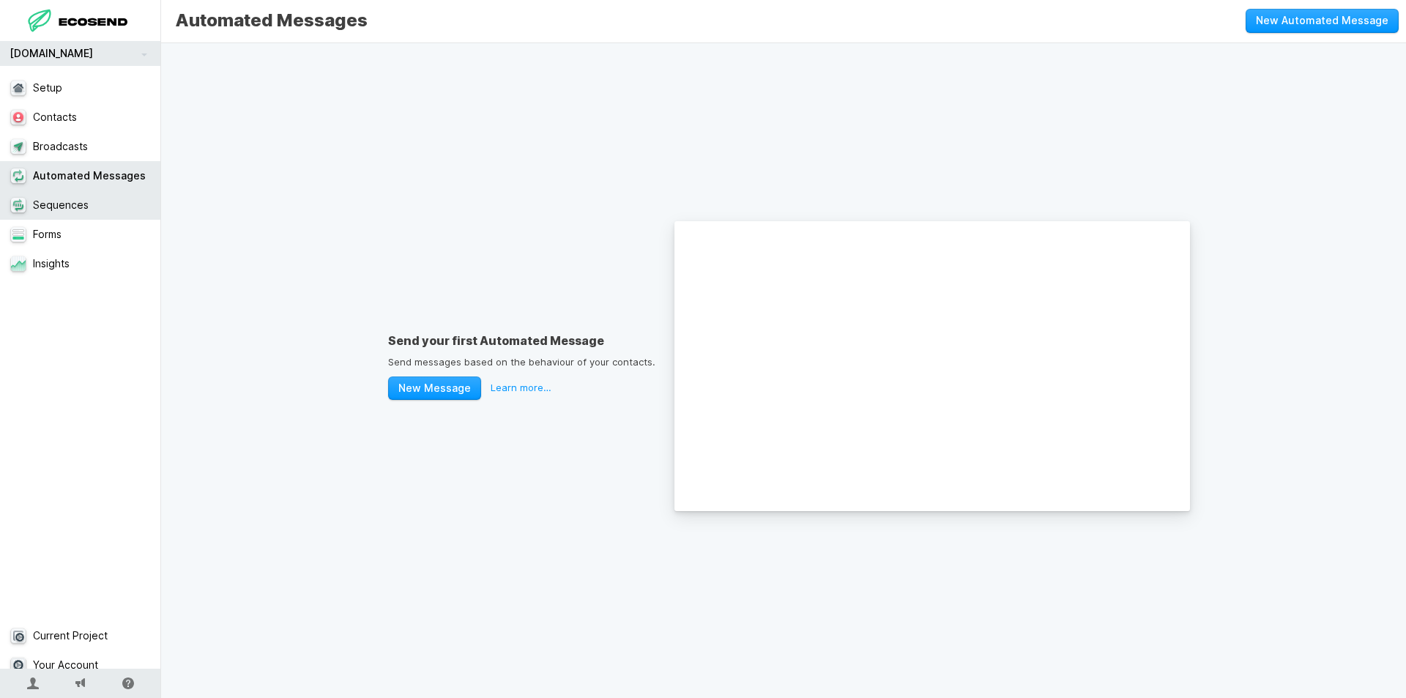
click at [75, 217] on link "Sequences" at bounding box center [86, 204] width 172 height 29
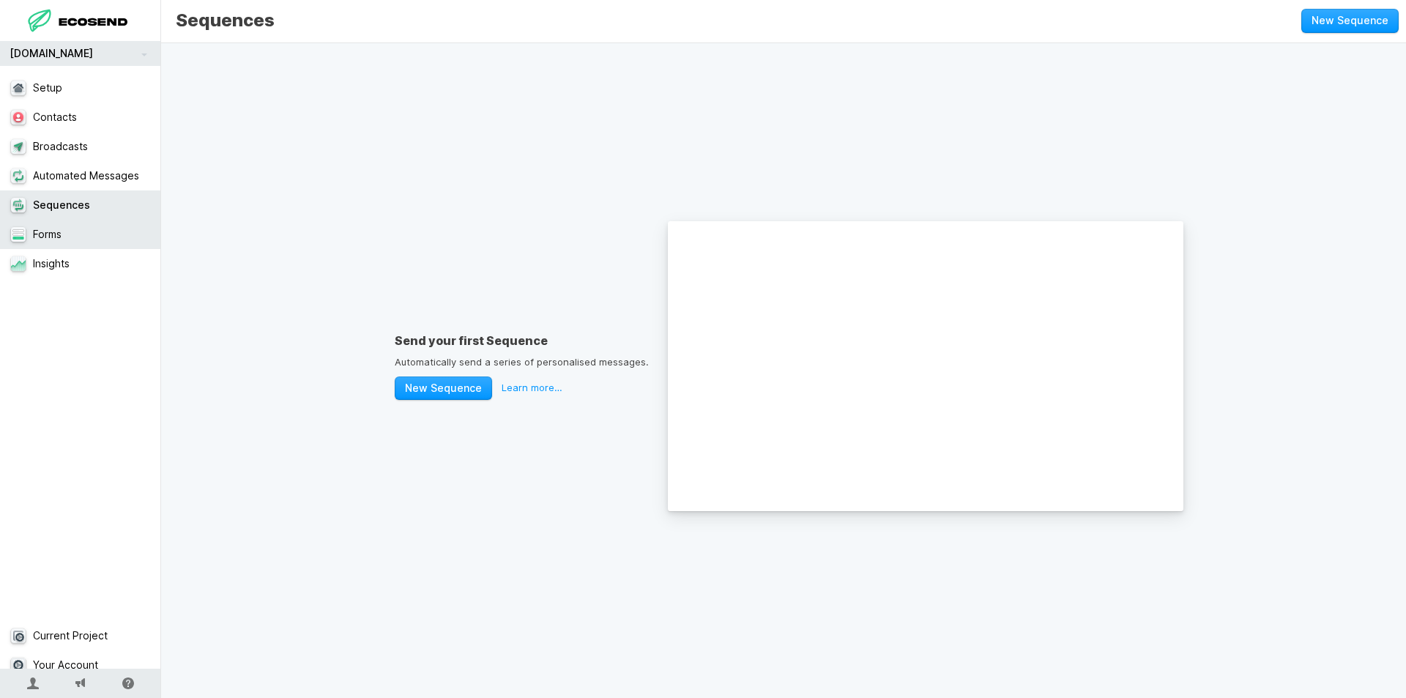
click at [68, 231] on link "Forms" at bounding box center [86, 234] width 172 height 29
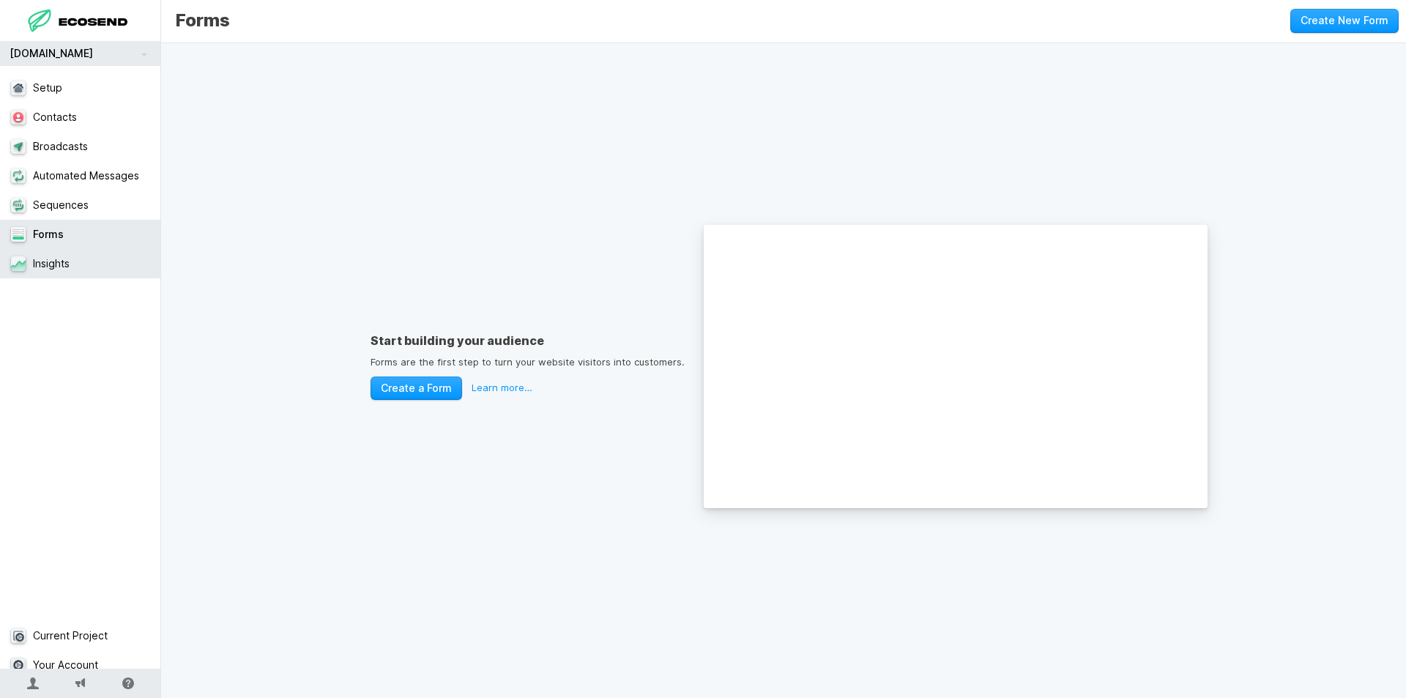
click at [68, 275] on link "Insights" at bounding box center [86, 263] width 172 height 29
select select "30"
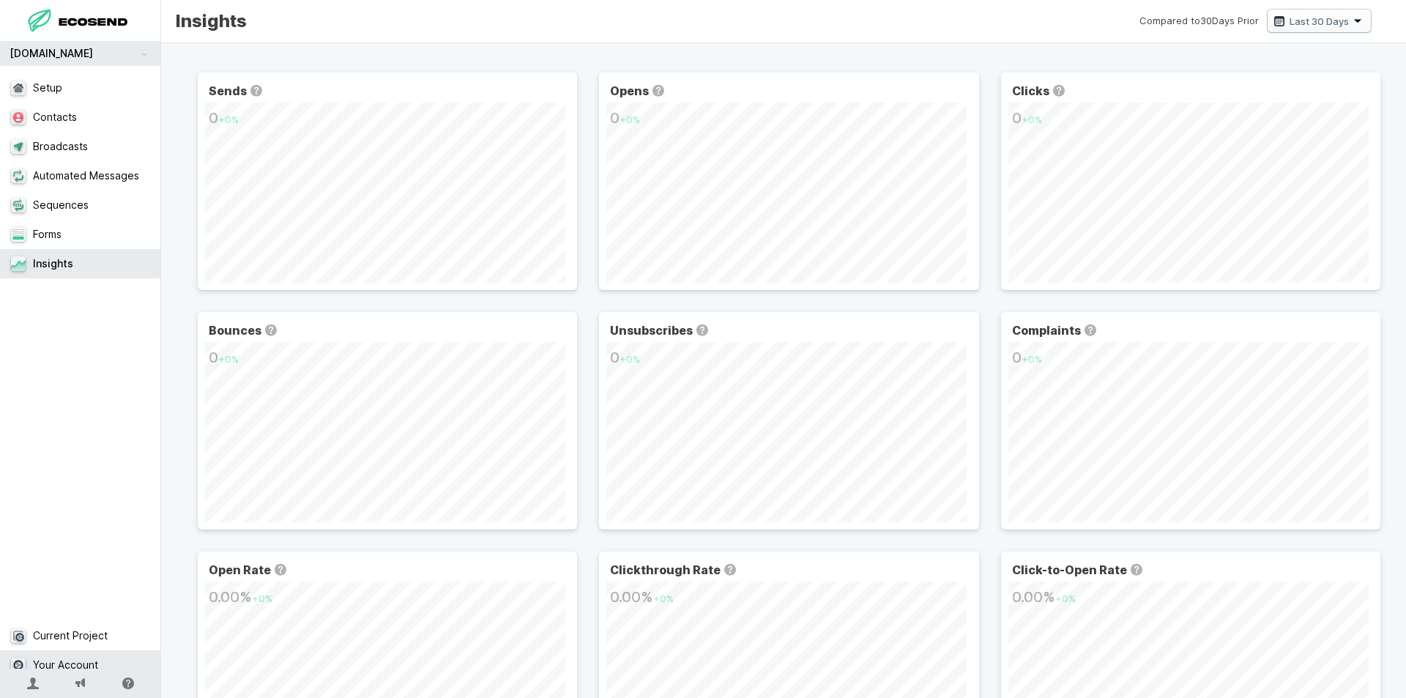
click at [132, 652] on link "Your Account" at bounding box center [86, 664] width 172 height 29
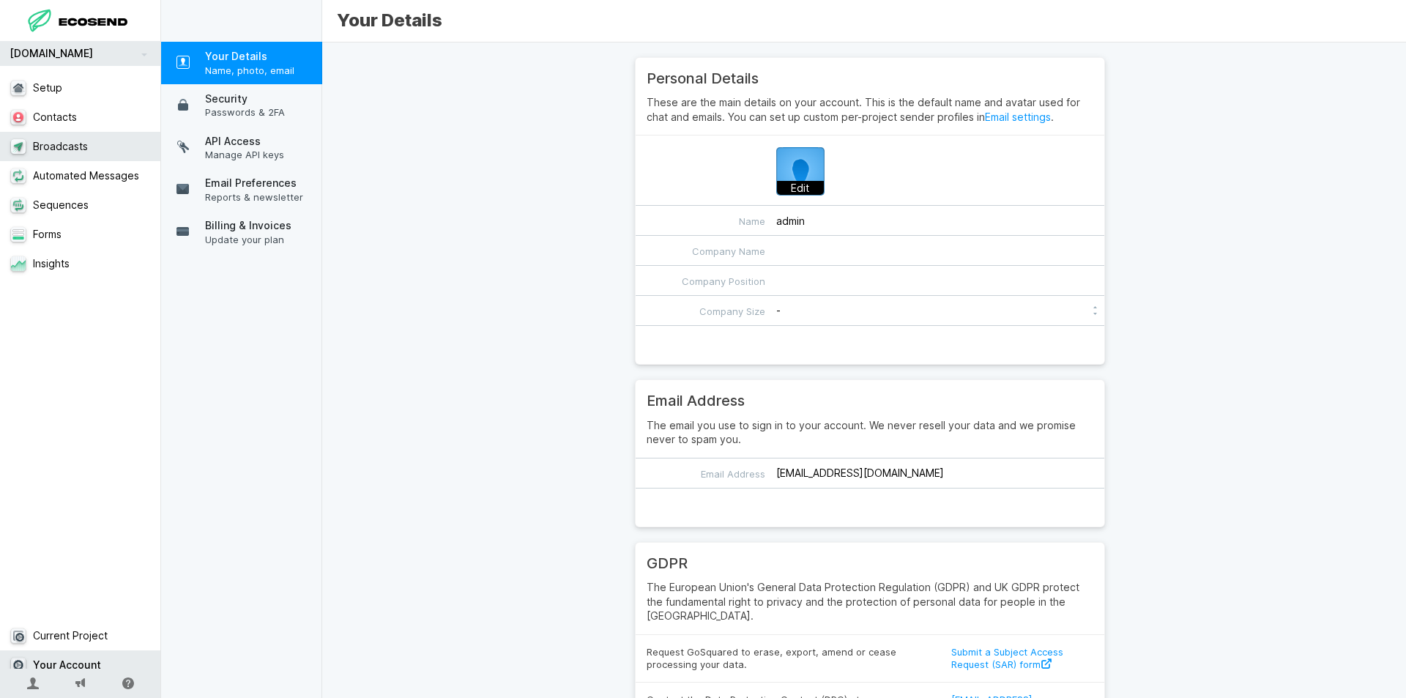
click at [93, 140] on link "Broadcasts" at bounding box center [86, 146] width 172 height 29
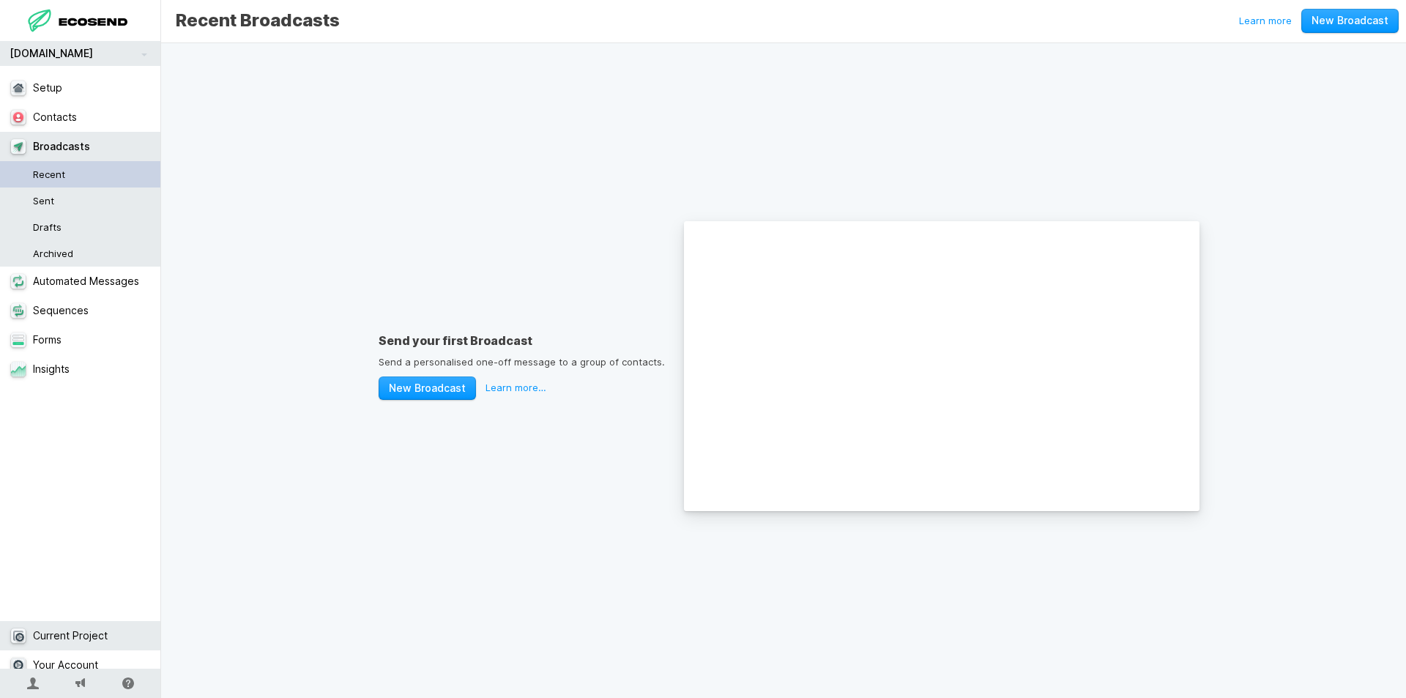
click at [104, 624] on link "Current Project" at bounding box center [86, 635] width 172 height 29
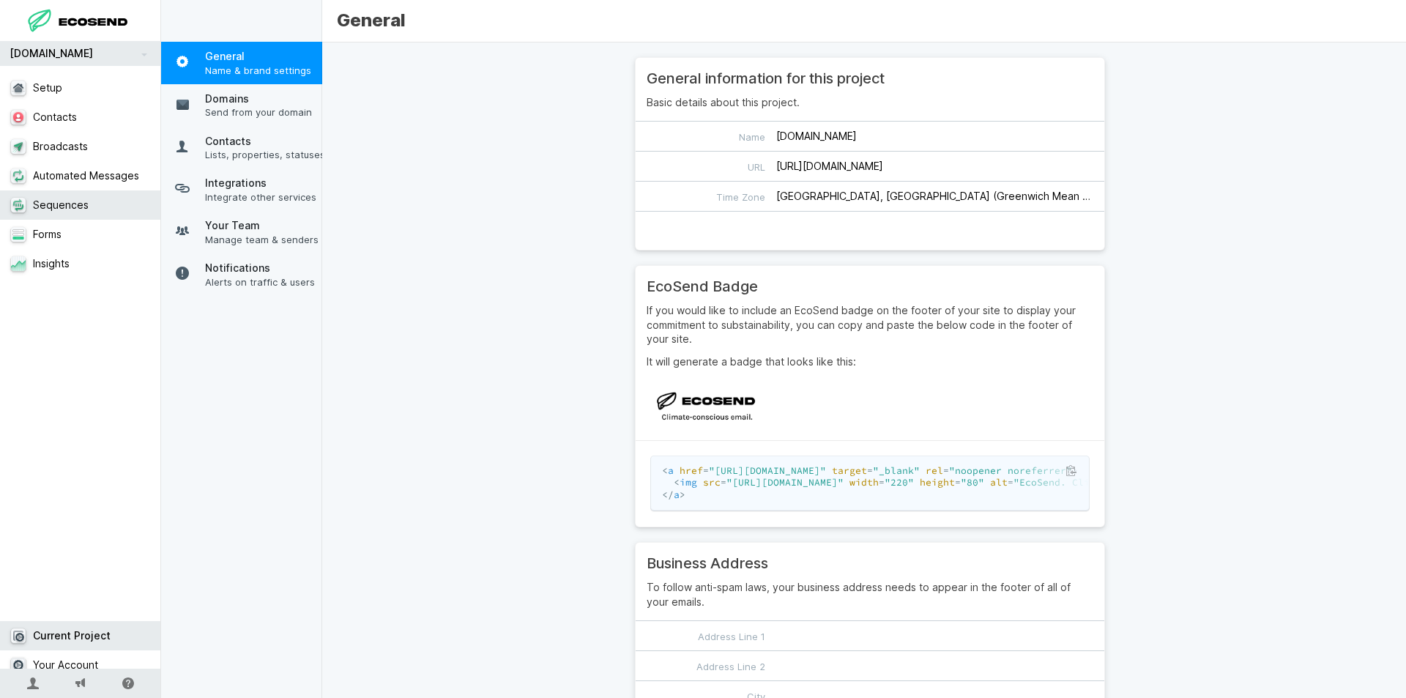
click at [83, 201] on link "Sequences" at bounding box center [86, 204] width 172 height 29
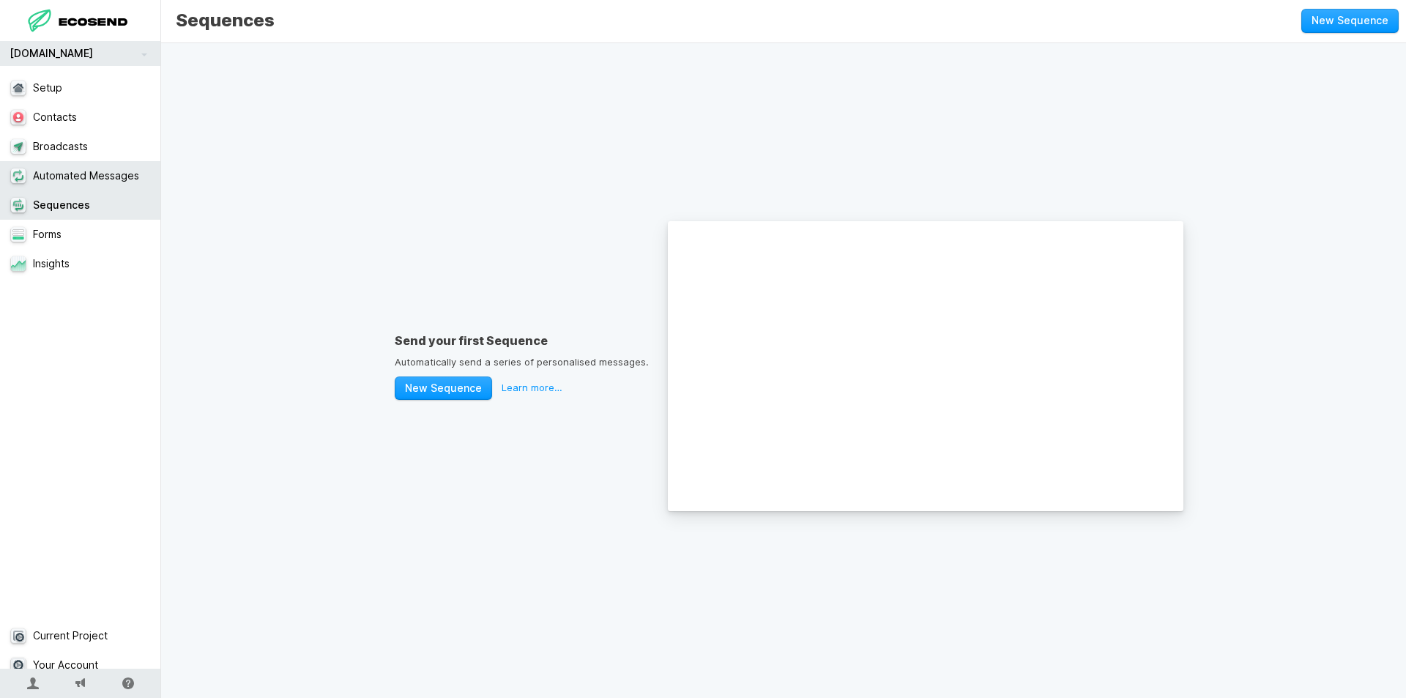
click at [97, 168] on link "Automated Messages" at bounding box center [86, 175] width 172 height 29
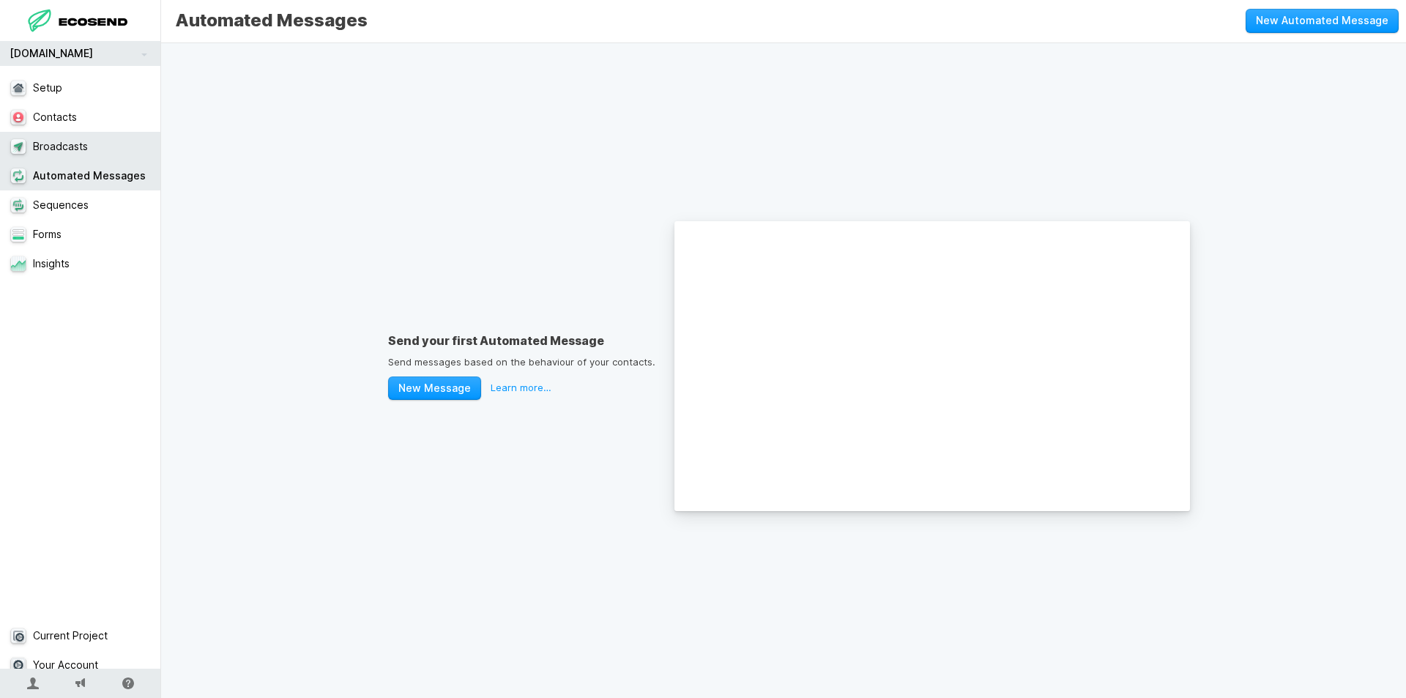
click at [105, 141] on link "Broadcasts" at bounding box center [86, 146] width 172 height 29
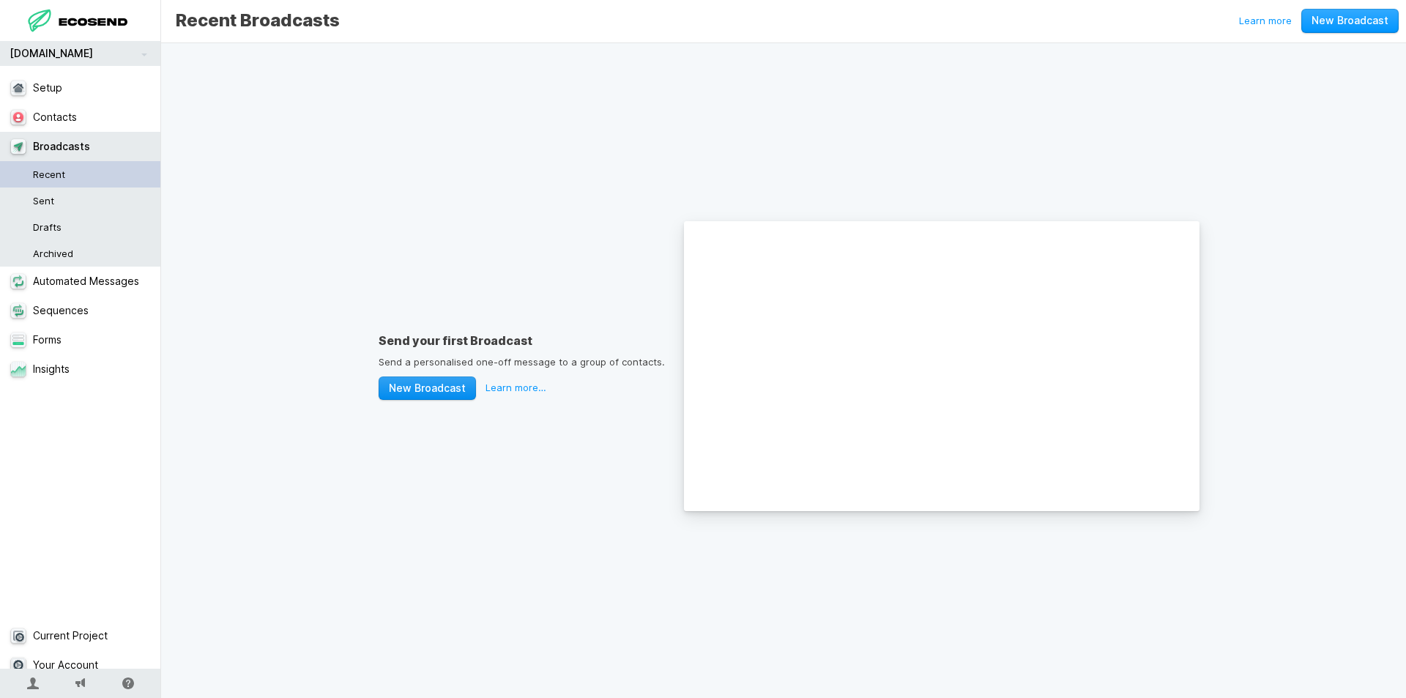
click at [438, 387] on link "New Broadcast" at bounding box center [426, 388] width 97 height 24
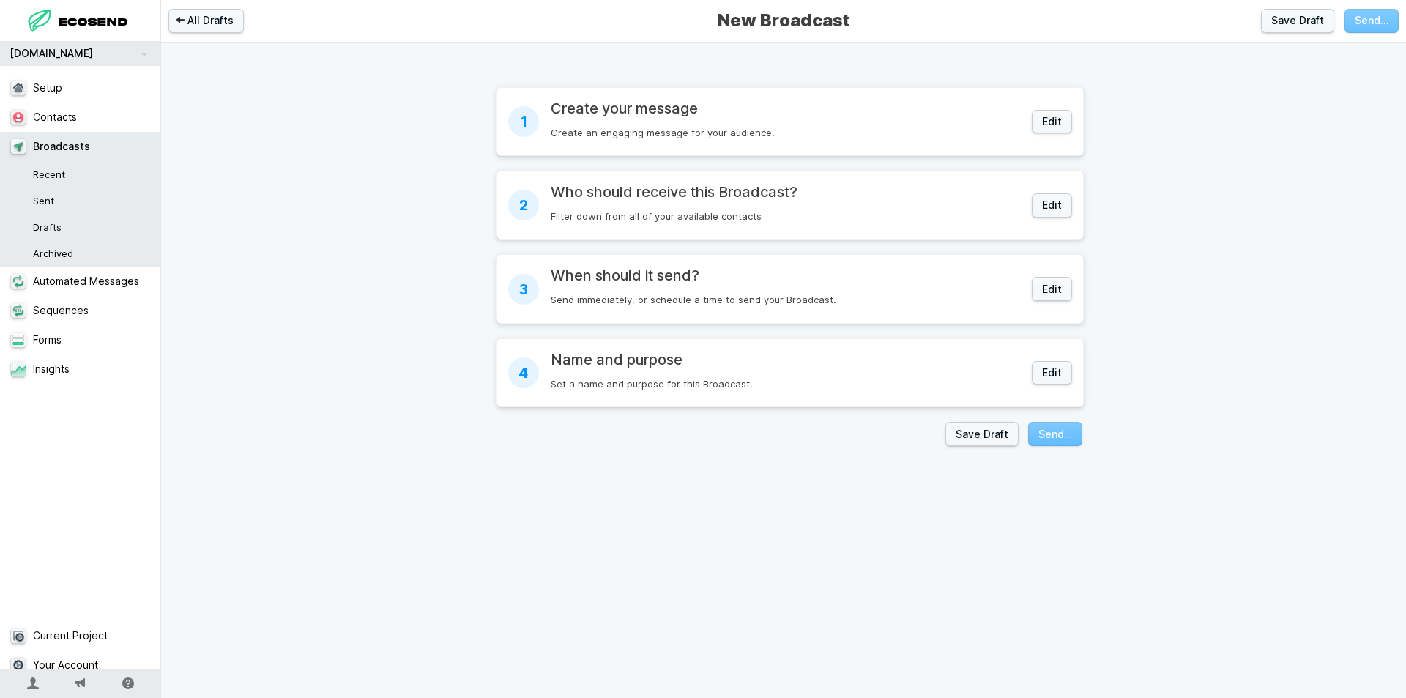
radio input "true"
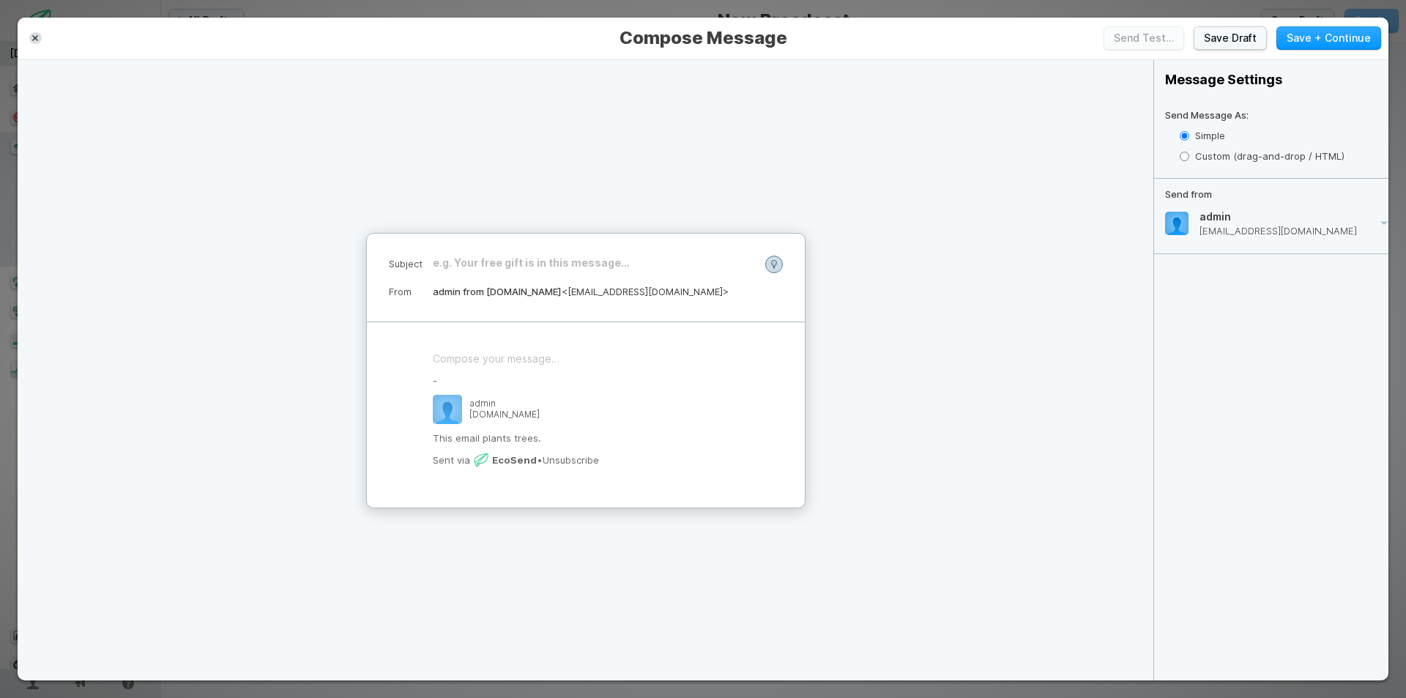
click at [547, 259] on div "﻿" at bounding box center [594, 262] width 323 height 15
click at [553, 356] on div "﻿" at bounding box center [586, 358] width 306 height 15
click at [408, 357] on icon at bounding box center [410, 358] width 12 height 12
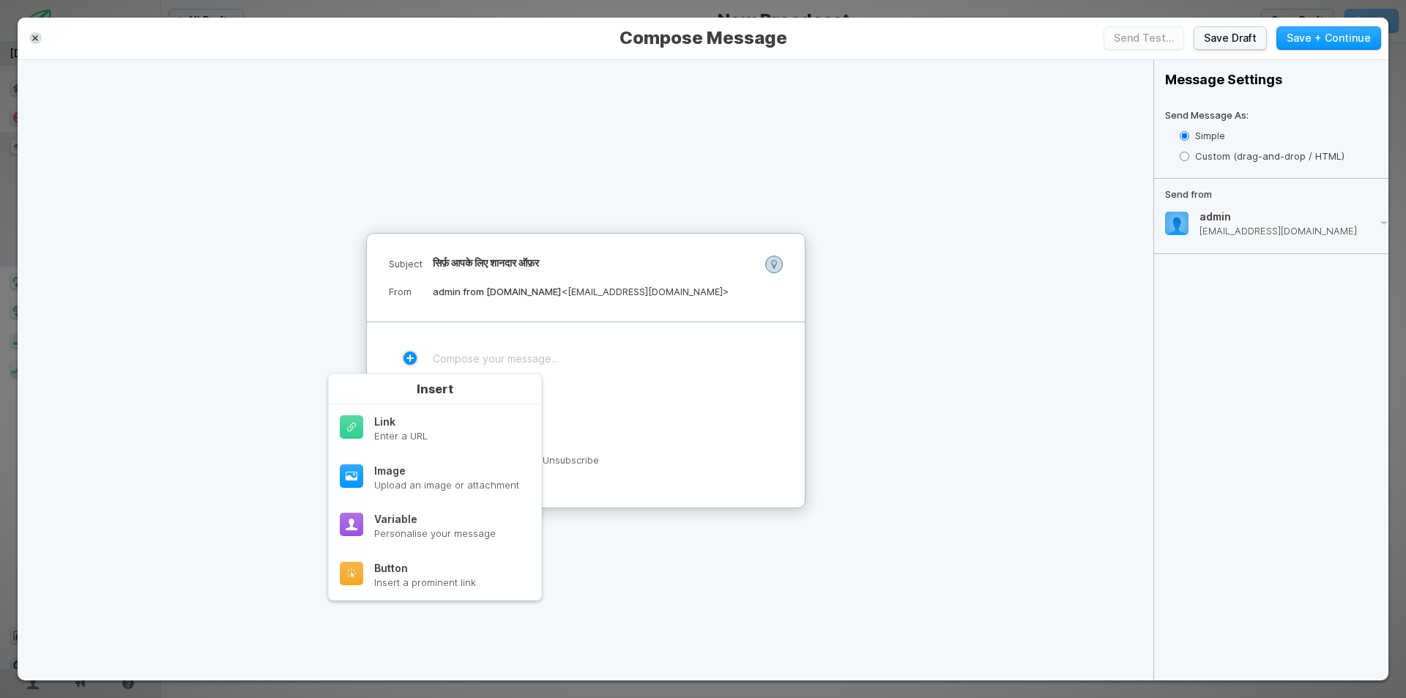
click at [607, 368] on div "﻿ - admin [DOMAIN_NAME] This email plants trees. Sent via EcoSend • Unsubscribe" at bounding box center [586, 414] width 438 height 185
click at [898, 329] on div "Subject सिर्फ़ आपके लिए शानदार ऑफ़र From admin from [DOMAIN_NAME] <[EMAIL_ADDRE…" at bounding box center [585, 370] width 1135 height 620
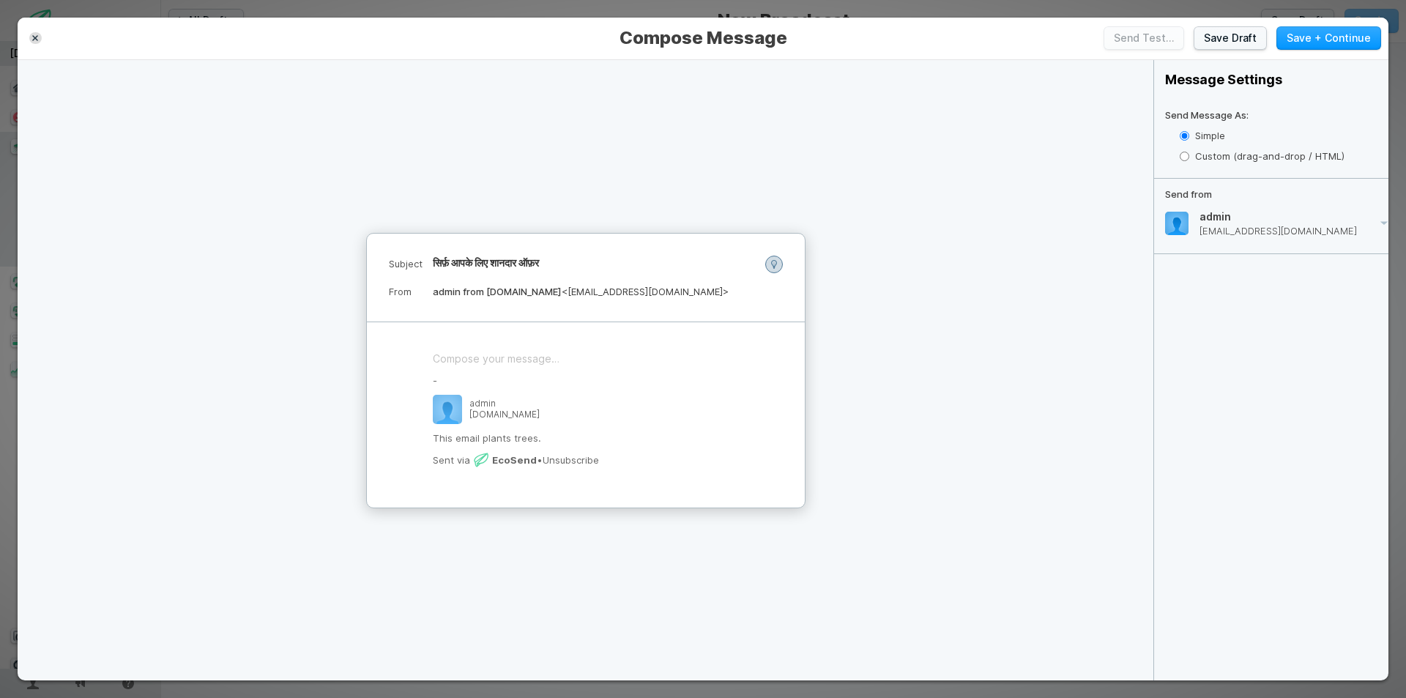
click at [1247, 152] on label "Custom (drag-and-drop / HTML)" at bounding box center [1283, 156] width 209 height 21
click at [1189, 152] on input "Custom (drag-and-drop / HTML)" at bounding box center [1184, 157] width 10 height 10
radio input "true"
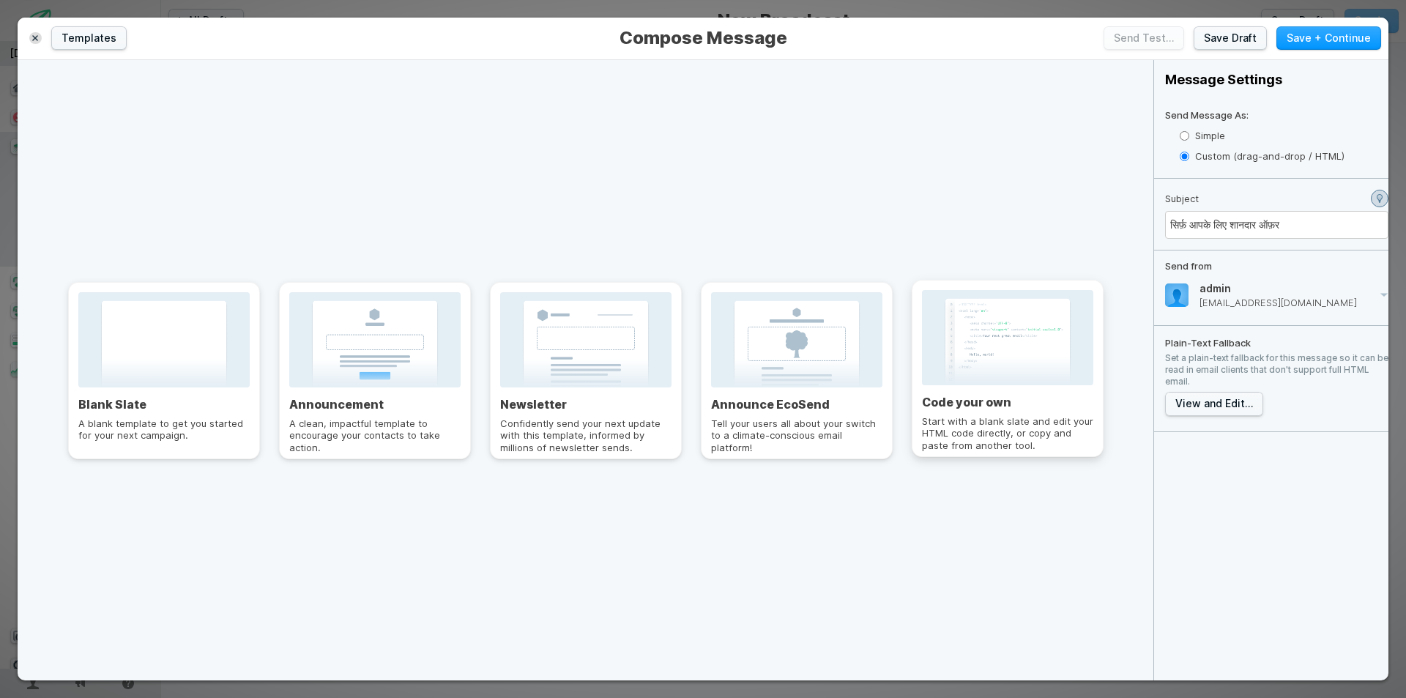
click at [971, 341] on div at bounding box center [1007, 337] width 171 height 95
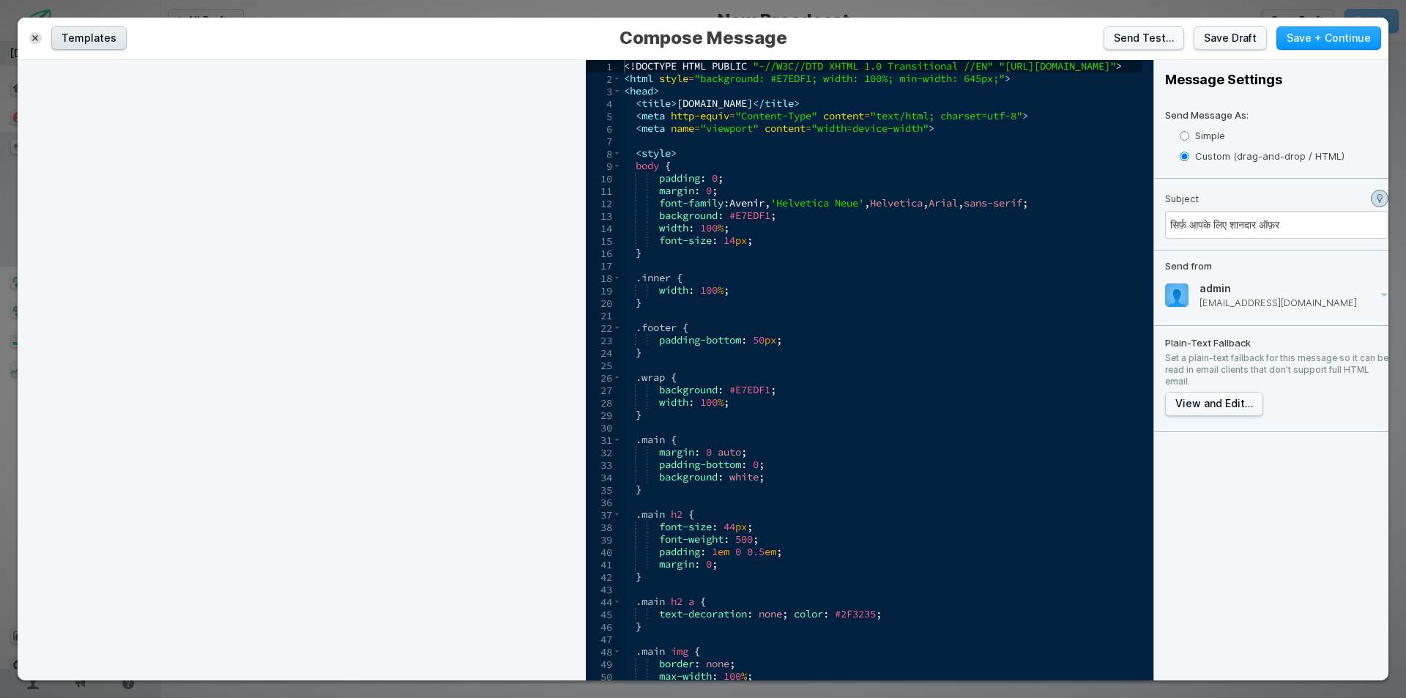
click at [100, 34] on button "Templates" at bounding box center [88, 38] width 75 height 24
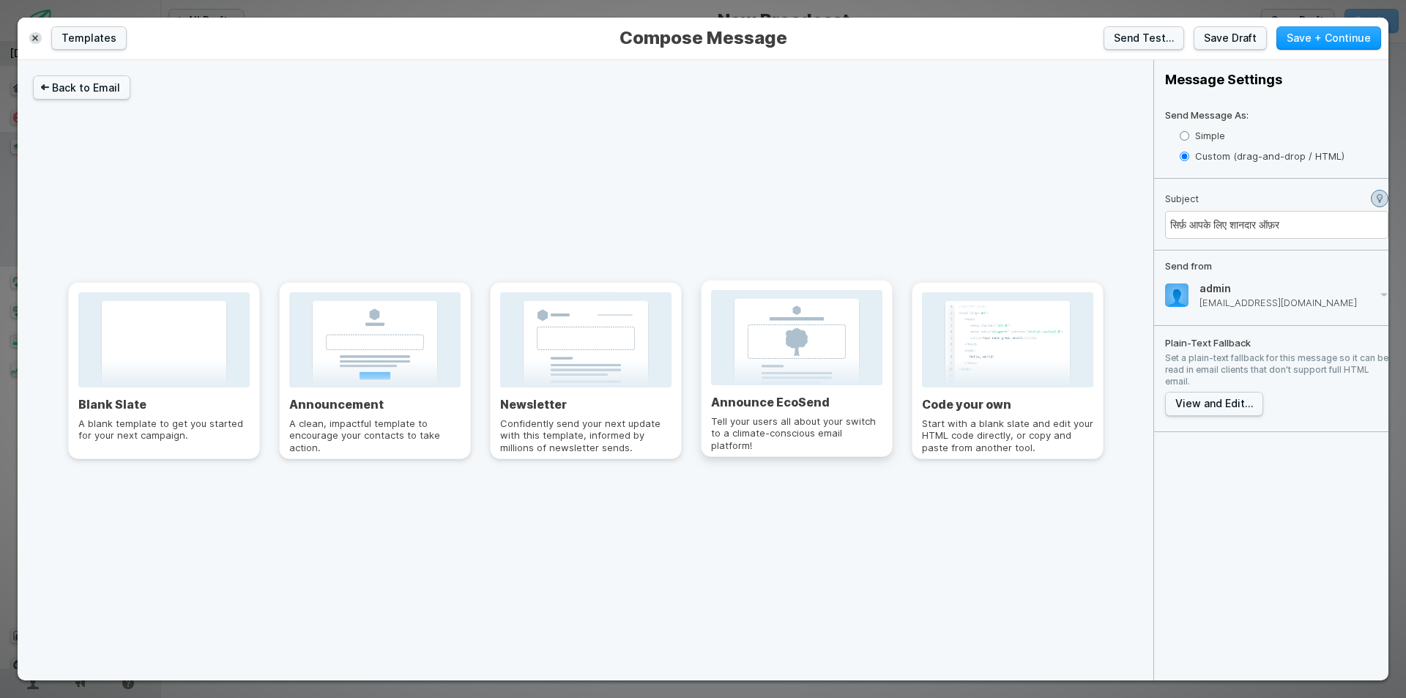
click at [822, 362] on div at bounding box center [796, 337] width 171 height 95
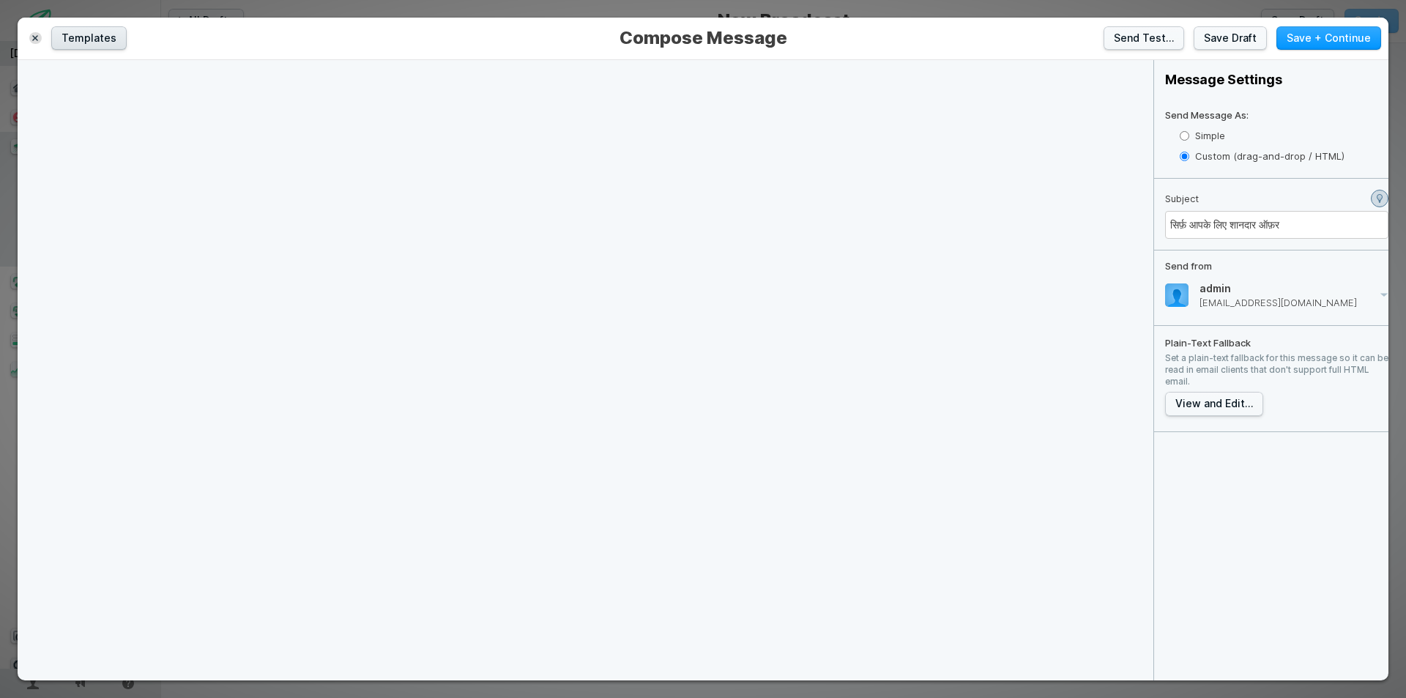
click at [93, 34] on button "Templates" at bounding box center [88, 38] width 75 height 24
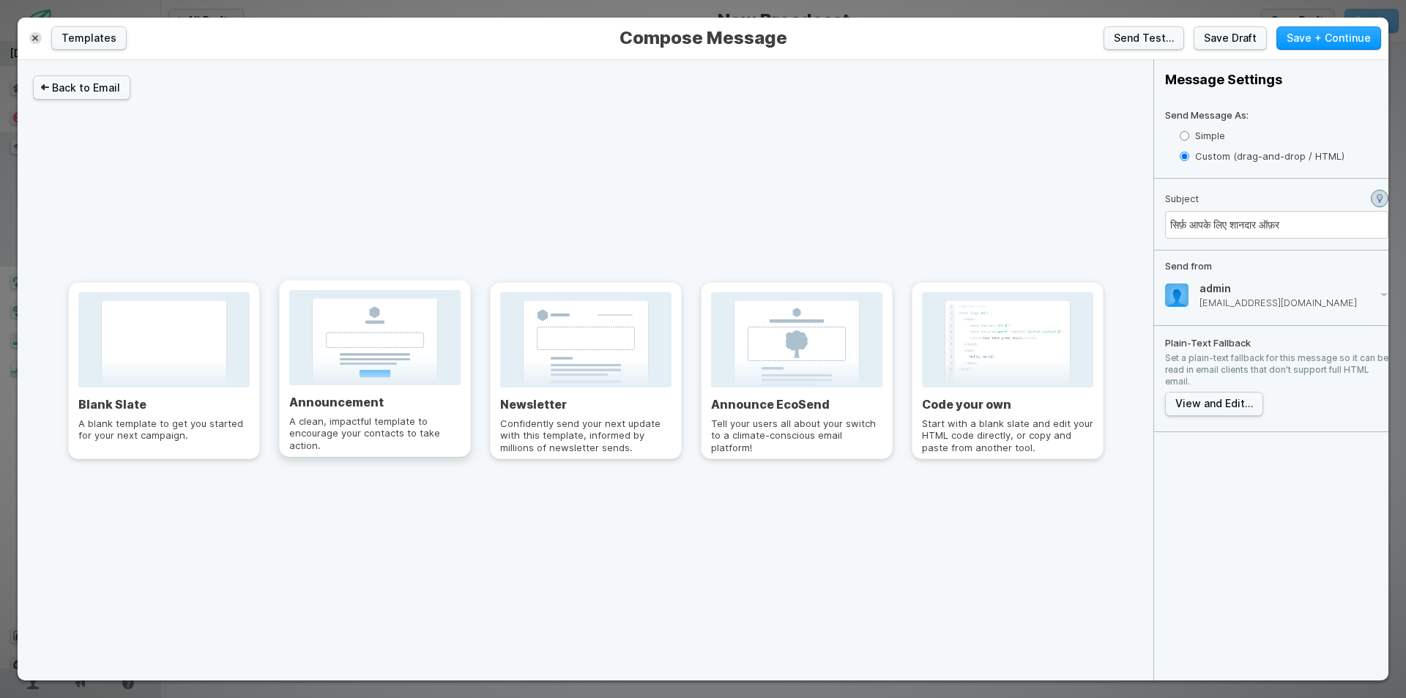
click at [378, 363] on div at bounding box center [374, 337] width 171 height 95
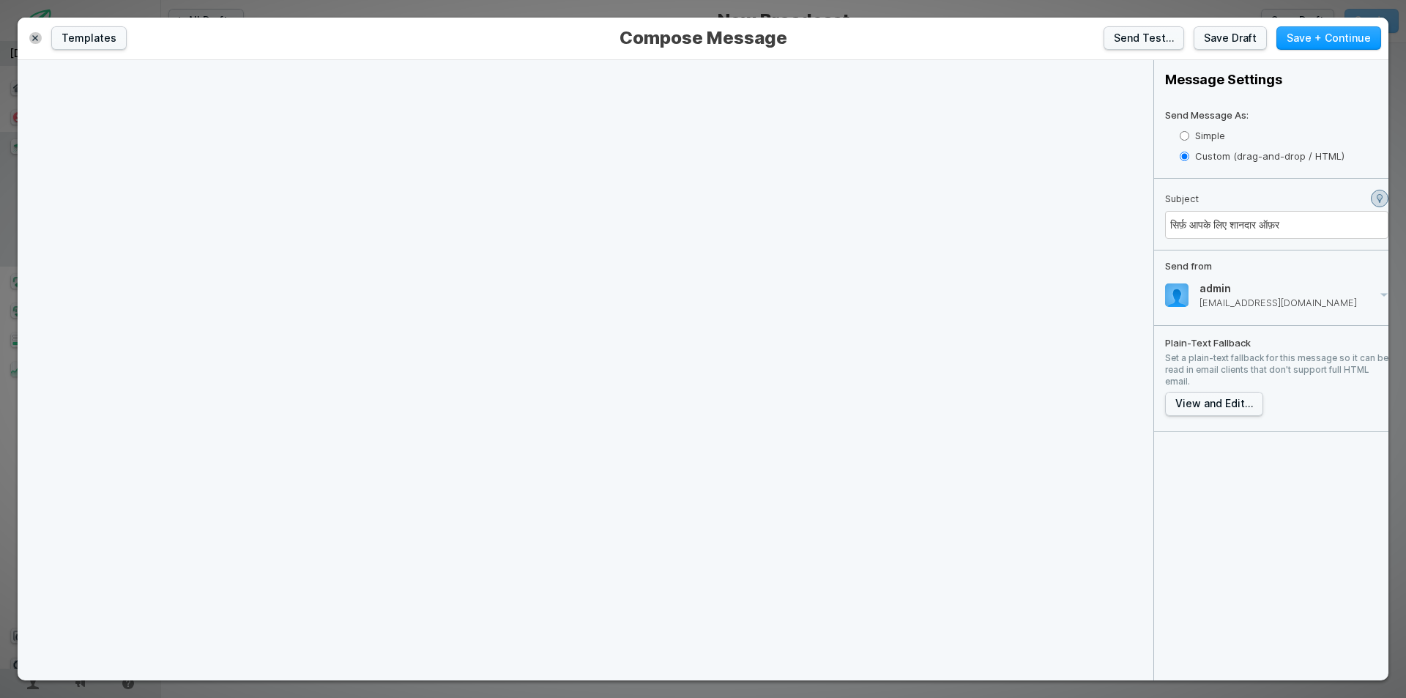
click at [36, 35] on icon "button" at bounding box center [35, 38] width 6 height 6
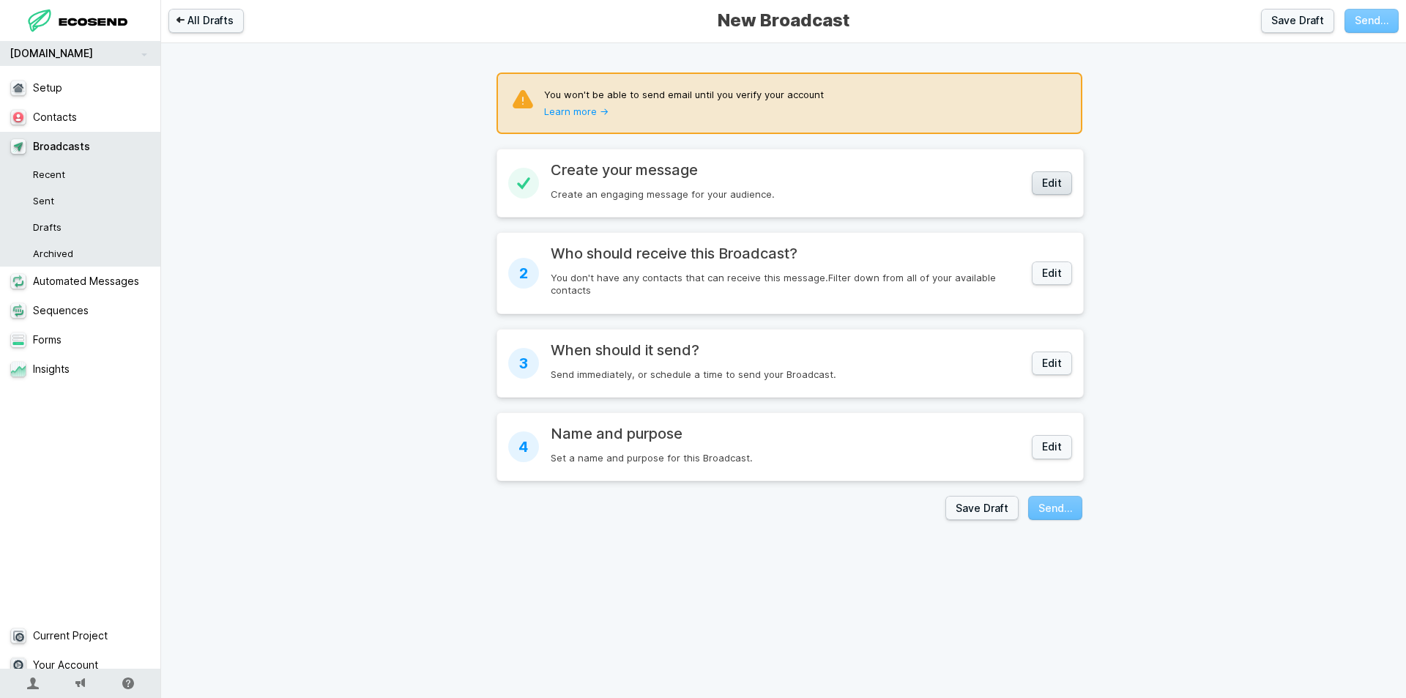
click at [1048, 176] on button "Edit" at bounding box center [1051, 183] width 40 height 24
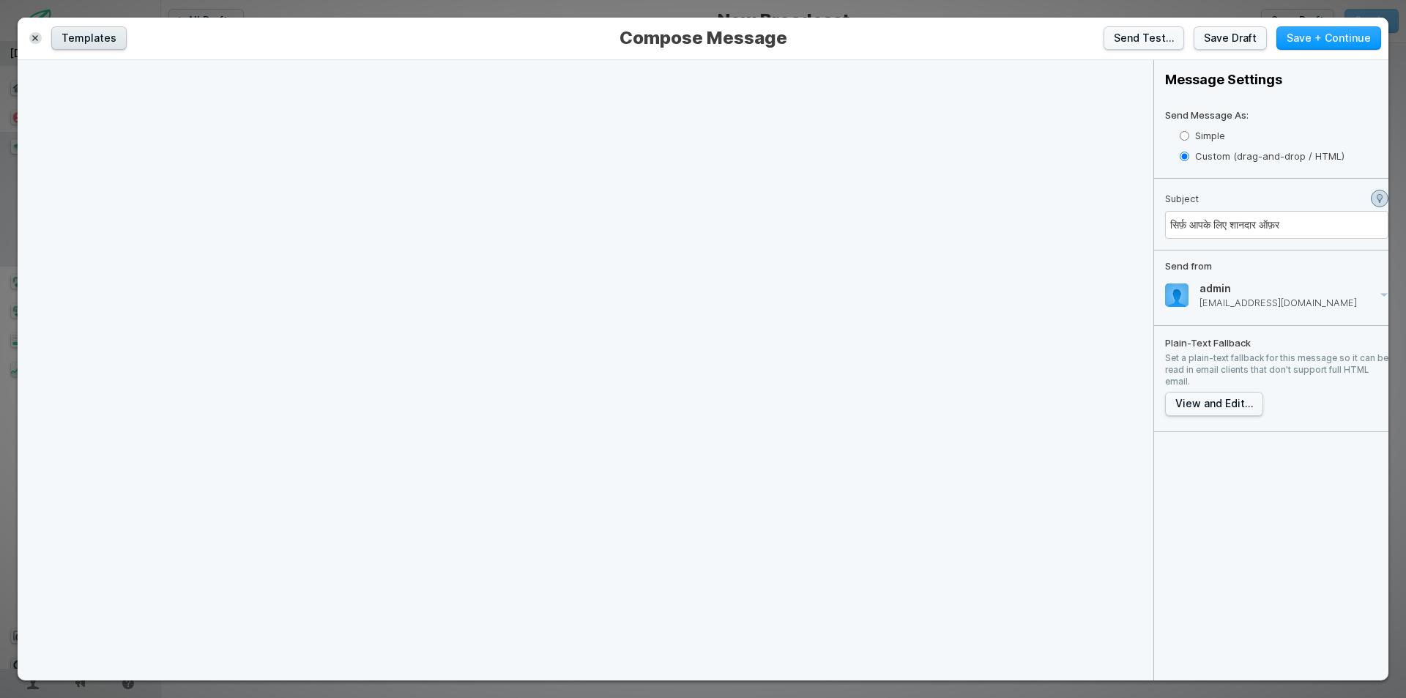
click at [103, 40] on button "Templates" at bounding box center [88, 38] width 75 height 24
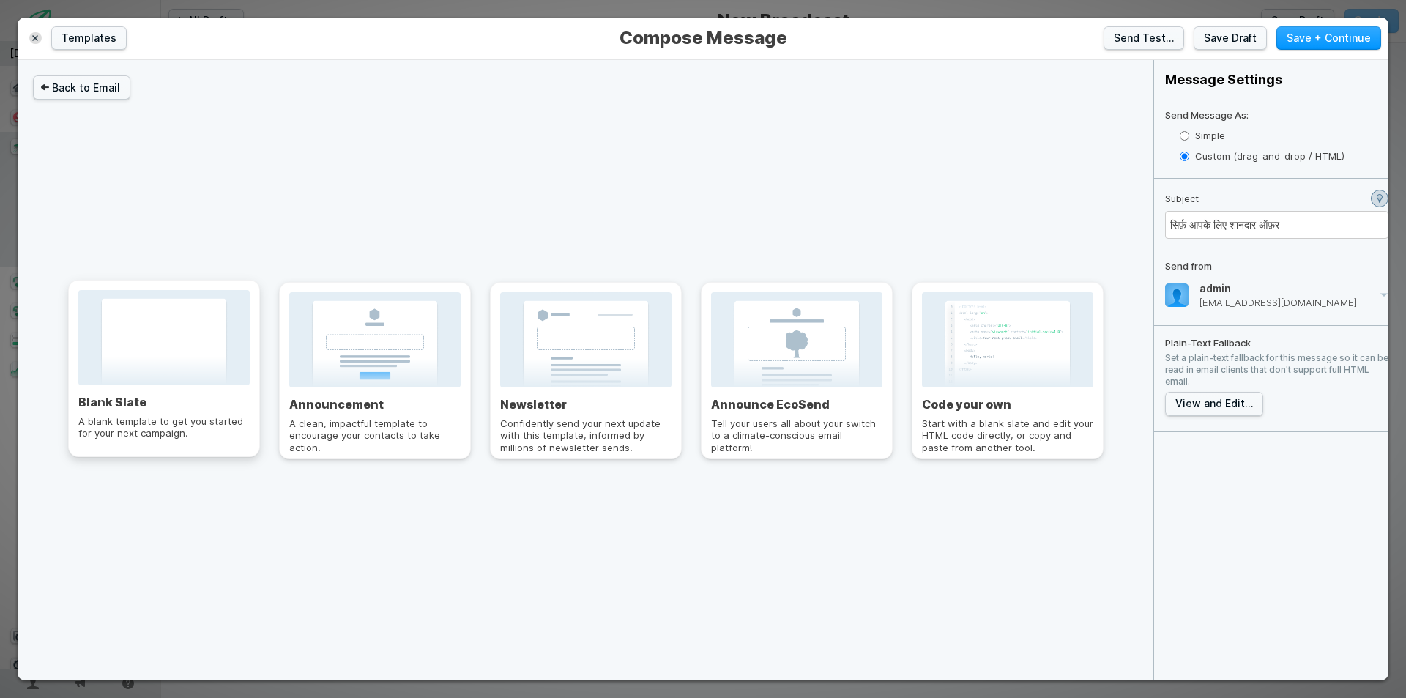
click at [165, 348] on div at bounding box center [163, 337] width 171 height 95
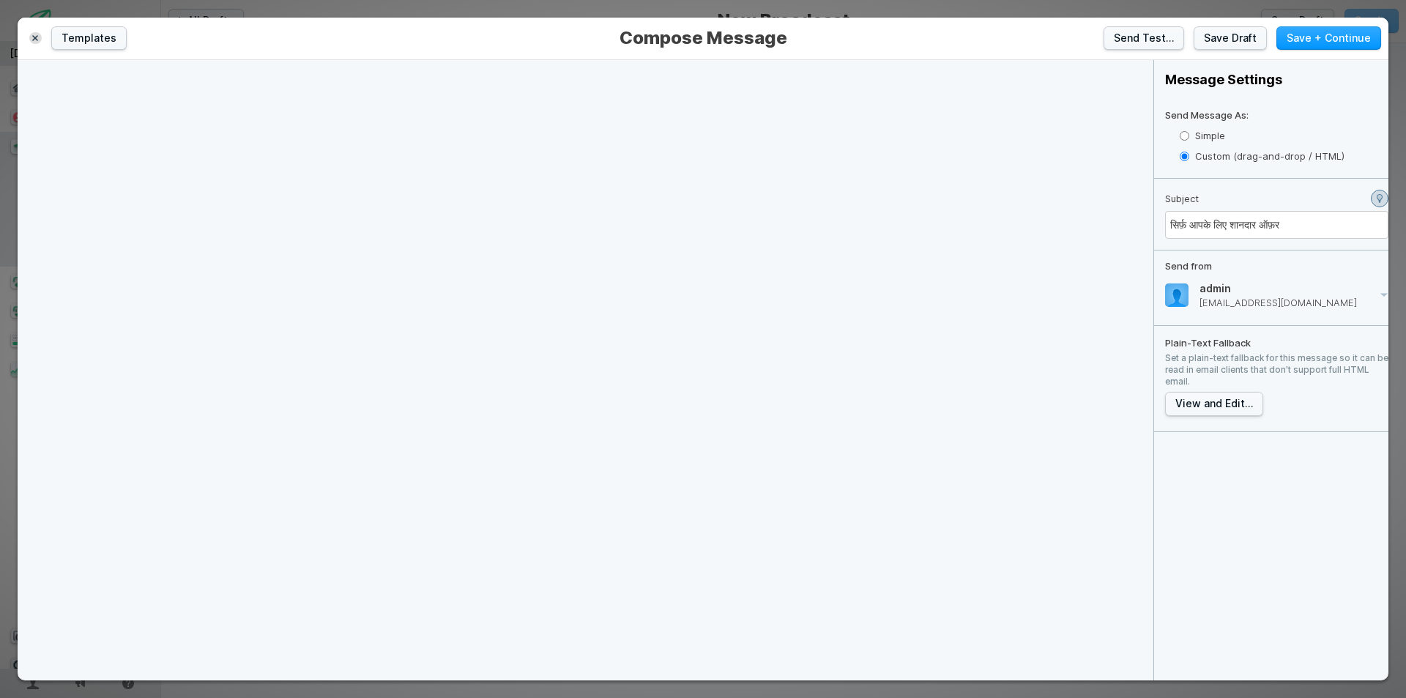
click at [42, 37] on div "Templates" at bounding box center [318, 38] width 587 height 24
click at [41, 37] on button "button" at bounding box center [35, 38] width 12 height 12
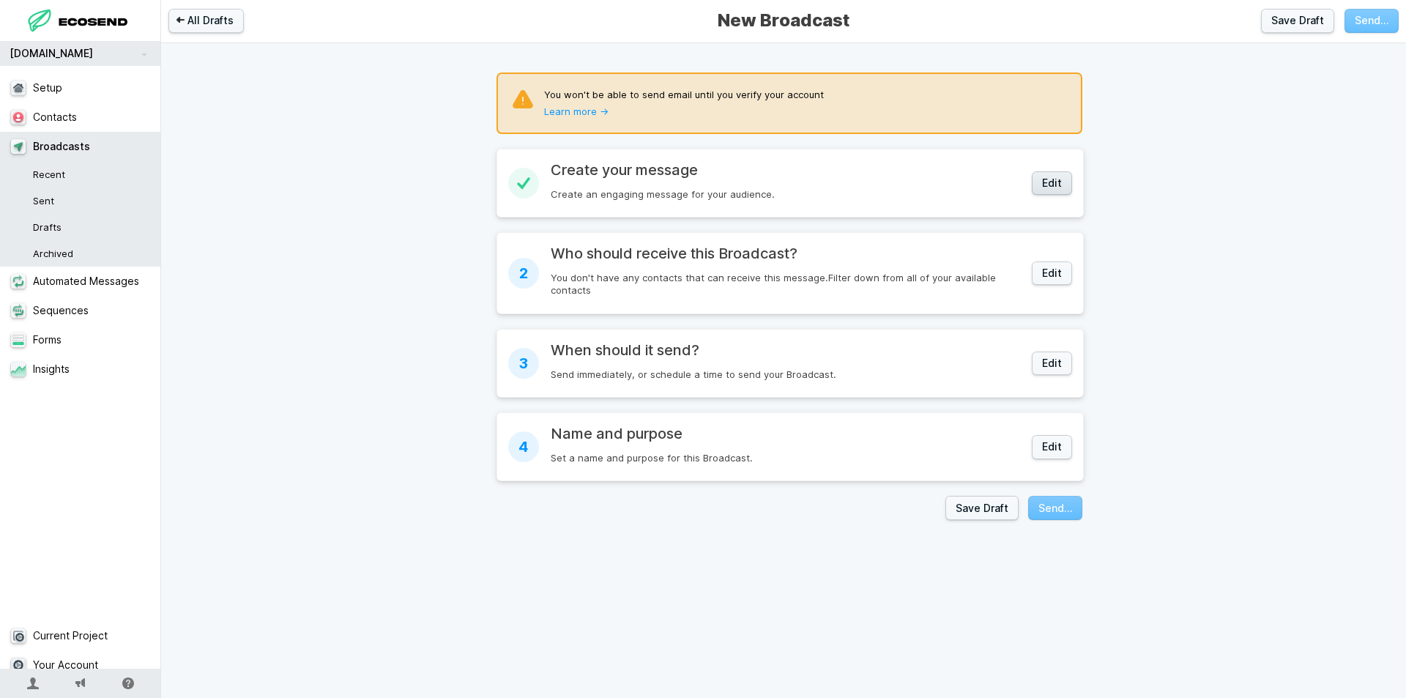
click at [1048, 179] on button "Edit" at bounding box center [1051, 183] width 40 height 24
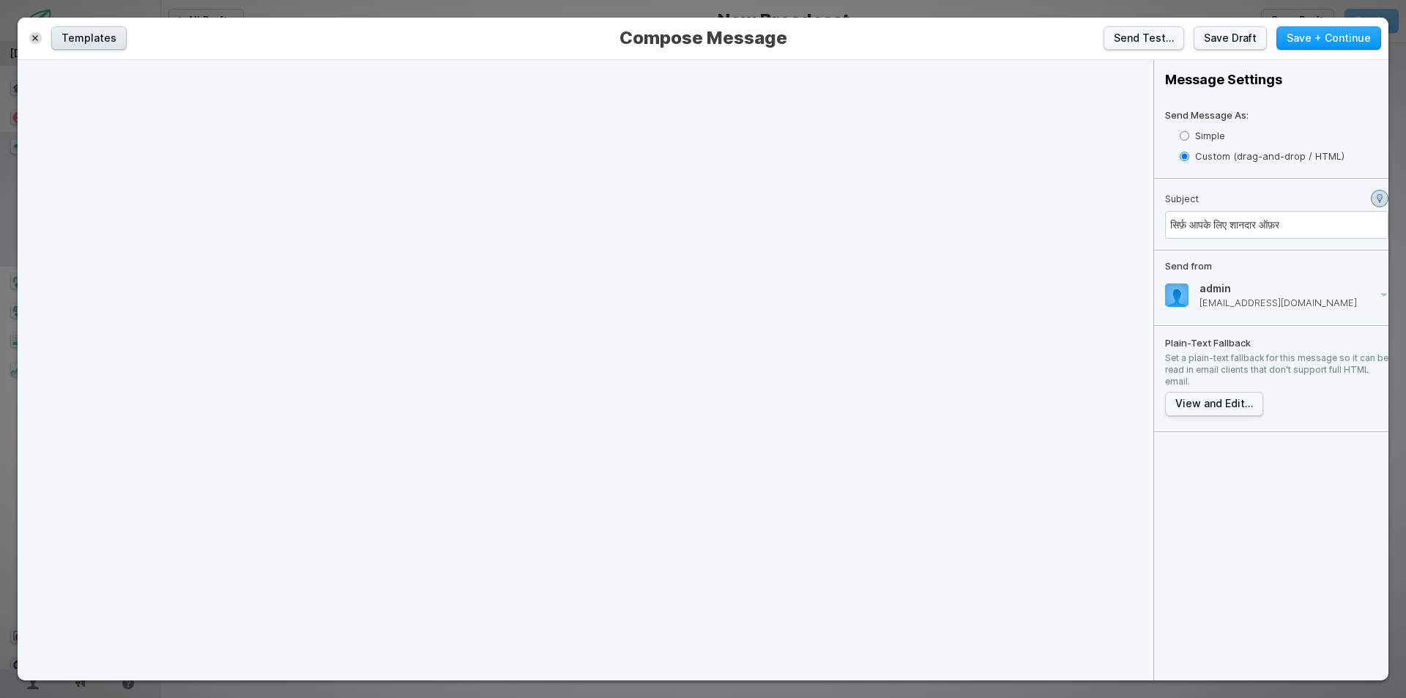
click at [92, 40] on button "Templates" at bounding box center [88, 38] width 75 height 24
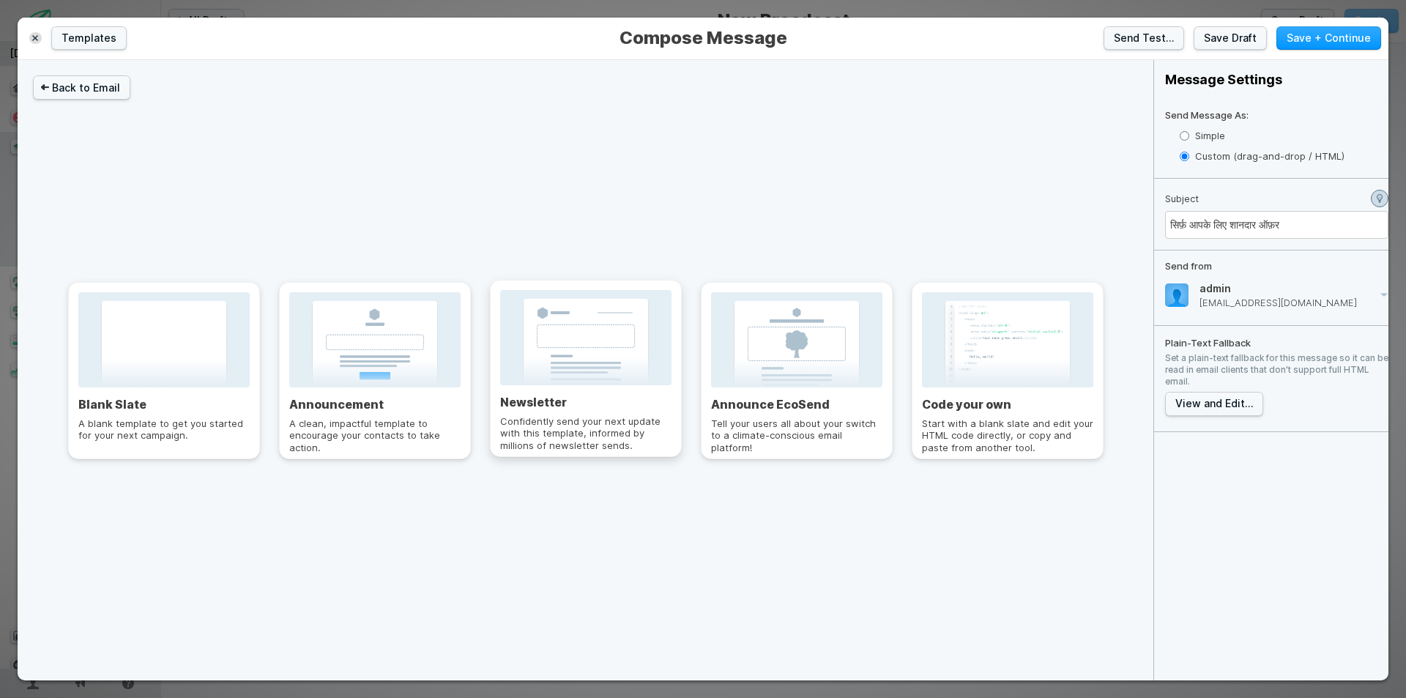
click at [586, 347] on div at bounding box center [585, 337] width 171 height 95
click at [791, 362] on div at bounding box center [796, 337] width 171 height 95
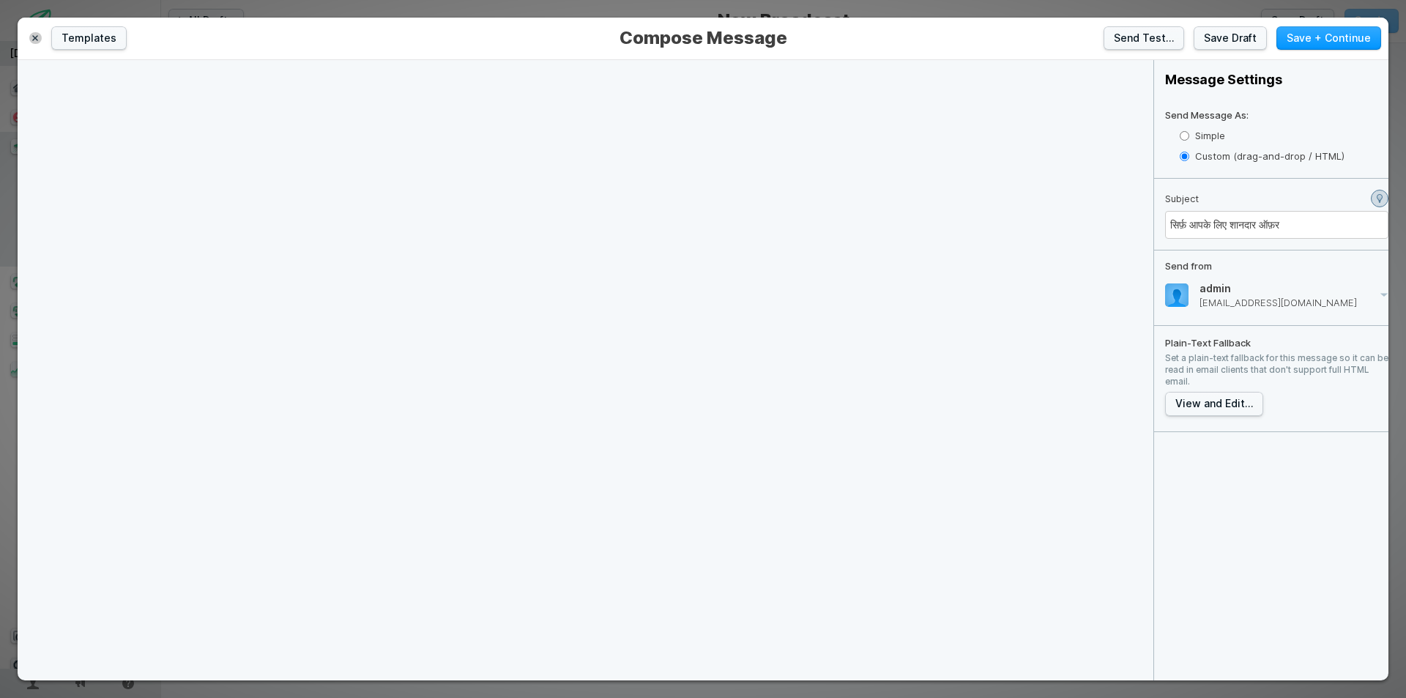
click at [41, 40] on div "Templates" at bounding box center [318, 38] width 587 height 24
click at [37, 40] on icon "button" at bounding box center [36, 38] width 6 height 6
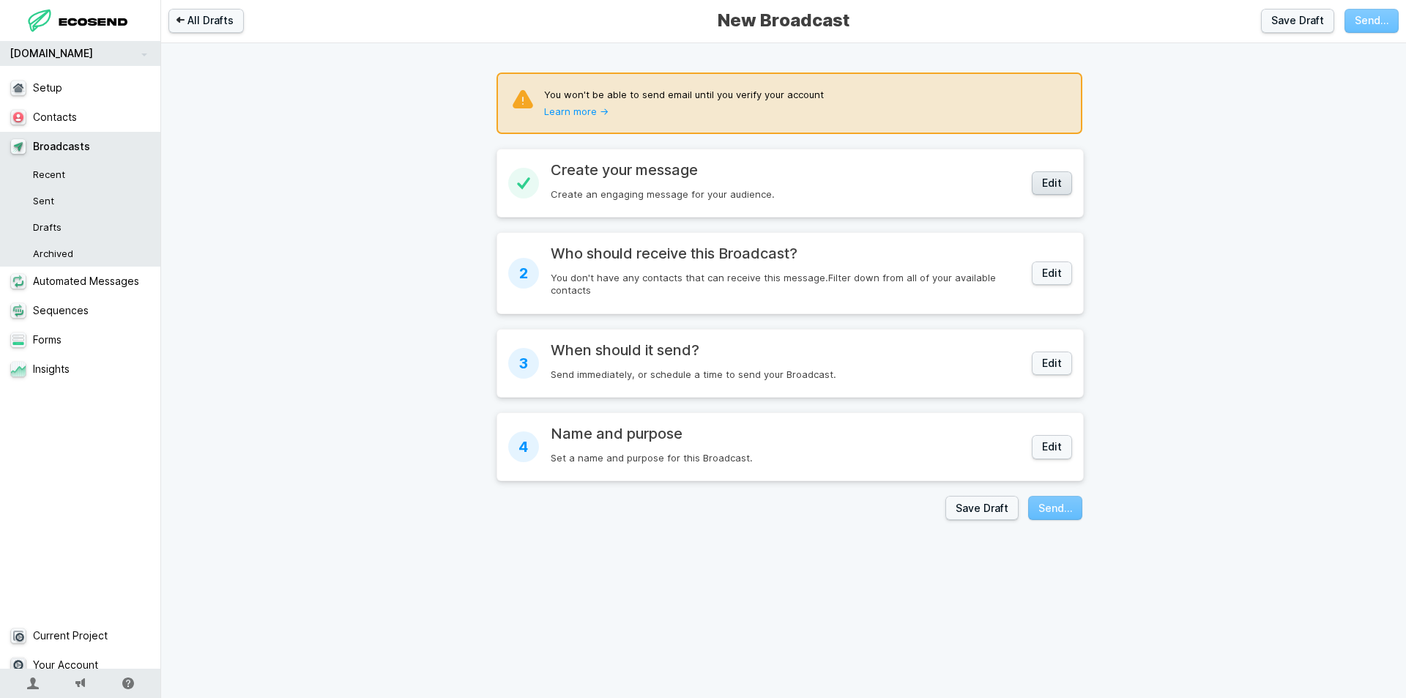
click at [1060, 176] on button "Edit" at bounding box center [1051, 183] width 40 height 24
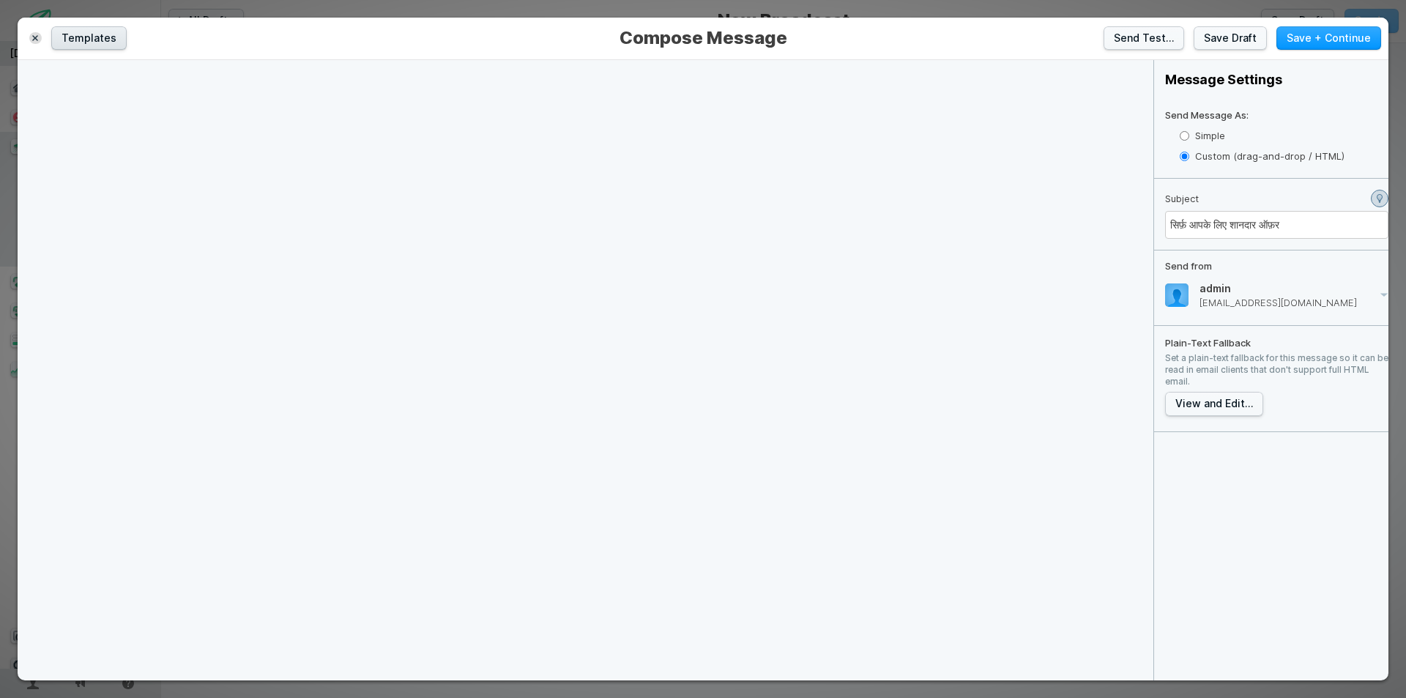
click at [102, 40] on button "Templates" at bounding box center [88, 38] width 75 height 24
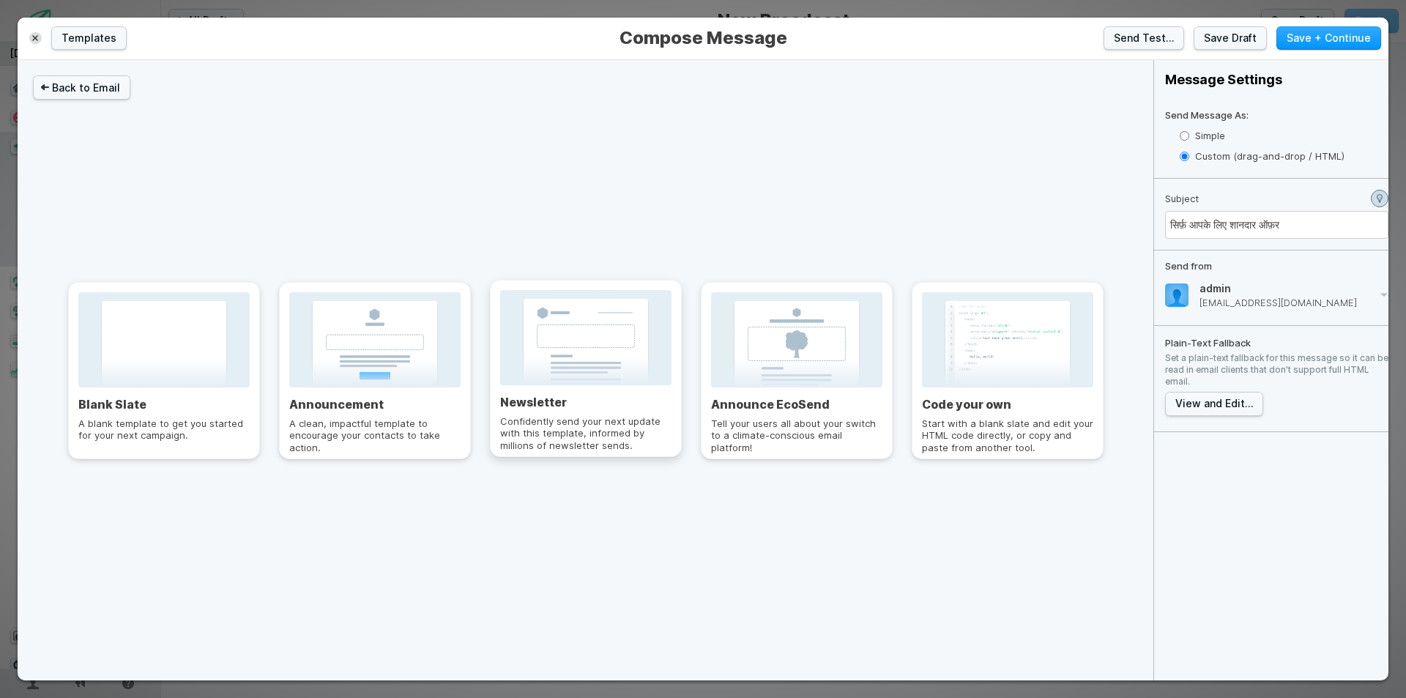
click at [581, 357] on div at bounding box center [585, 337] width 171 height 95
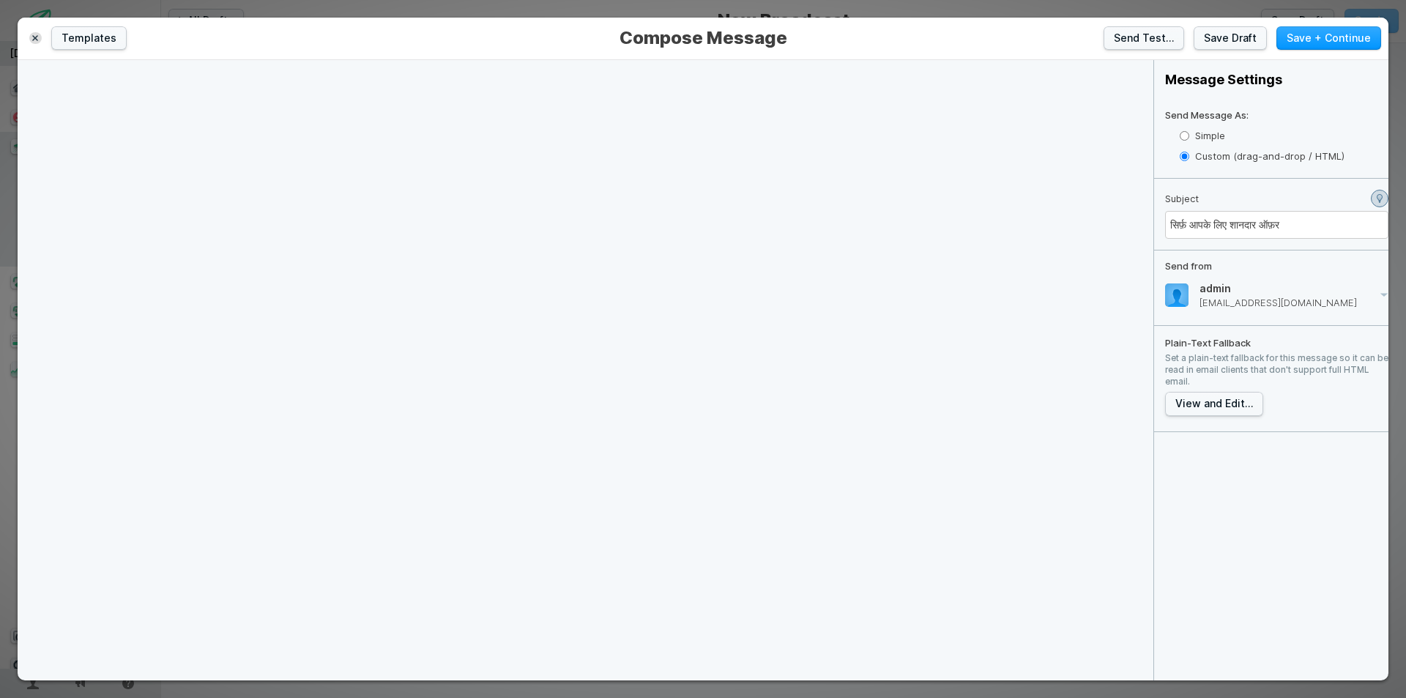
click at [27, 38] on div "Templates" at bounding box center [318, 38] width 587 height 24
click at [34, 39] on icon "button" at bounding box center [35, 38] width 6 height 6
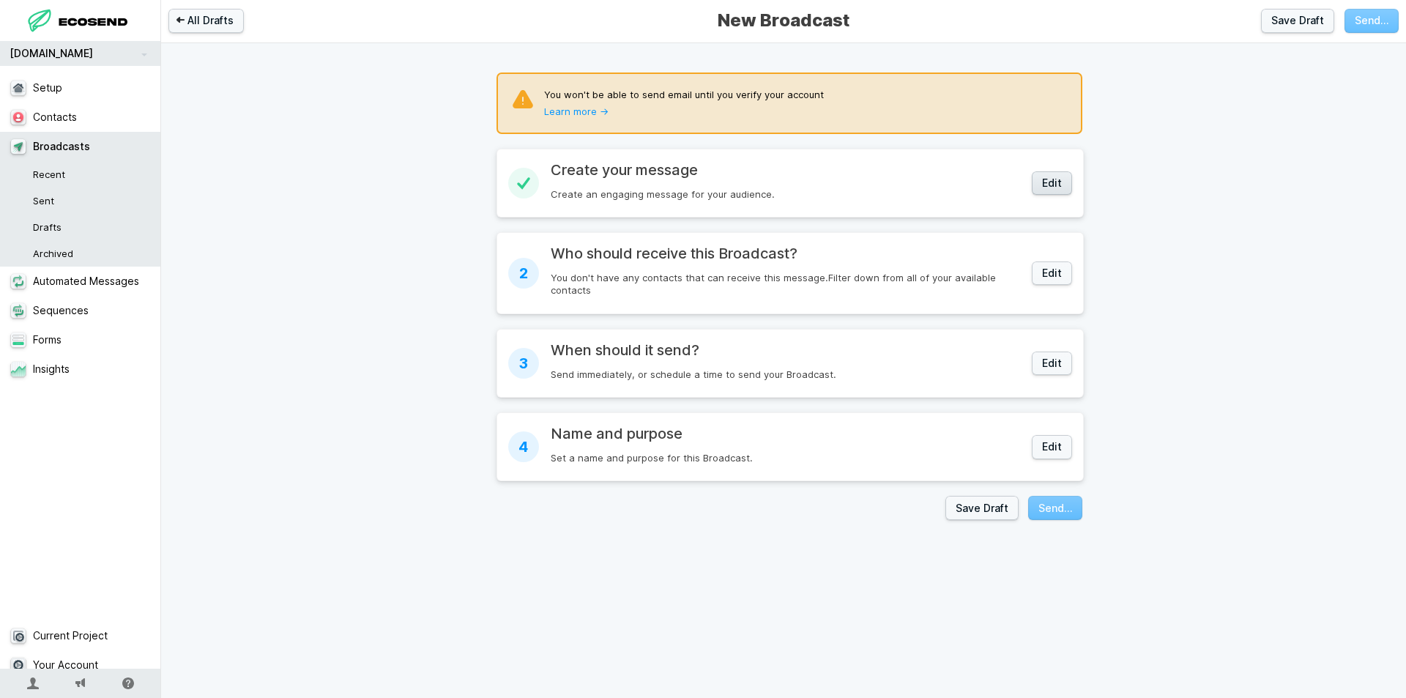
click at [1045, 179] on button "Edit" at bounding box center [1051, 183] width 40 height 24
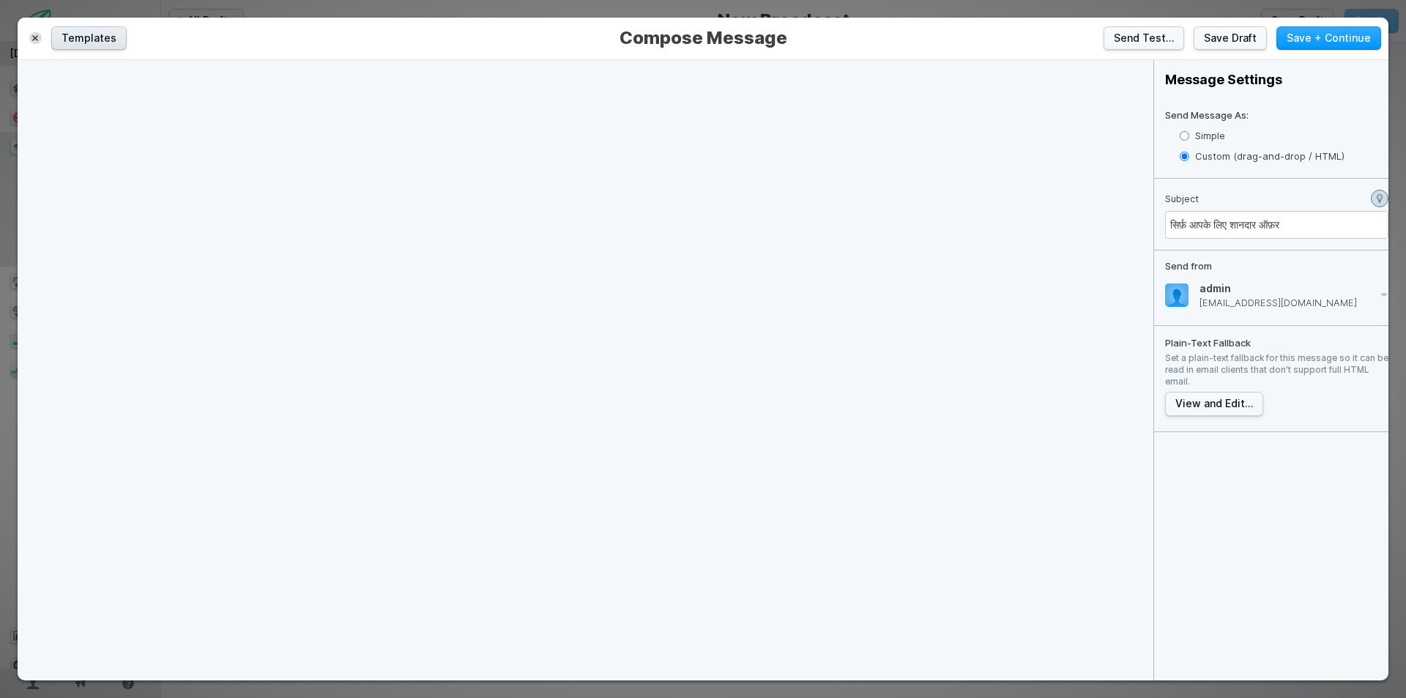
click at [101, 44] on button "Templates" at bounding box center [88, 38] width 75 height 24
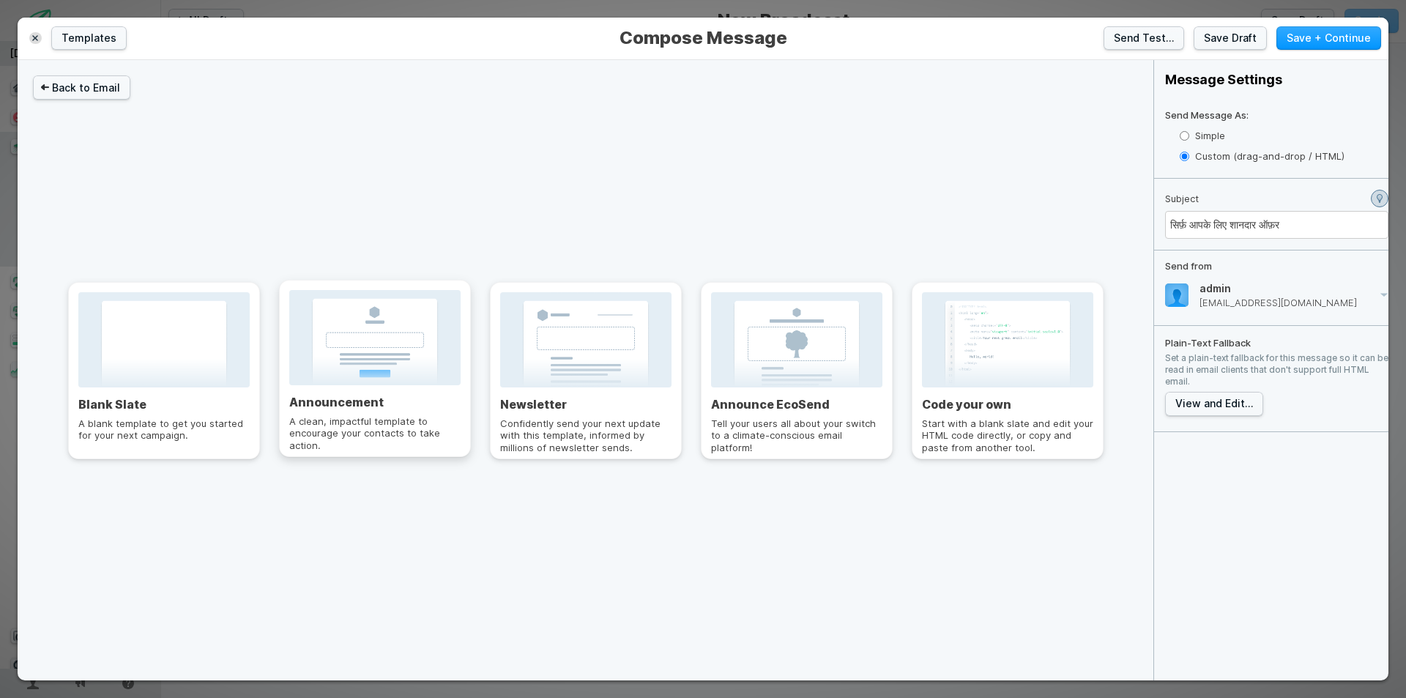
click at [383, 347] on div at bounding box center [374, 337] width 171 height 95
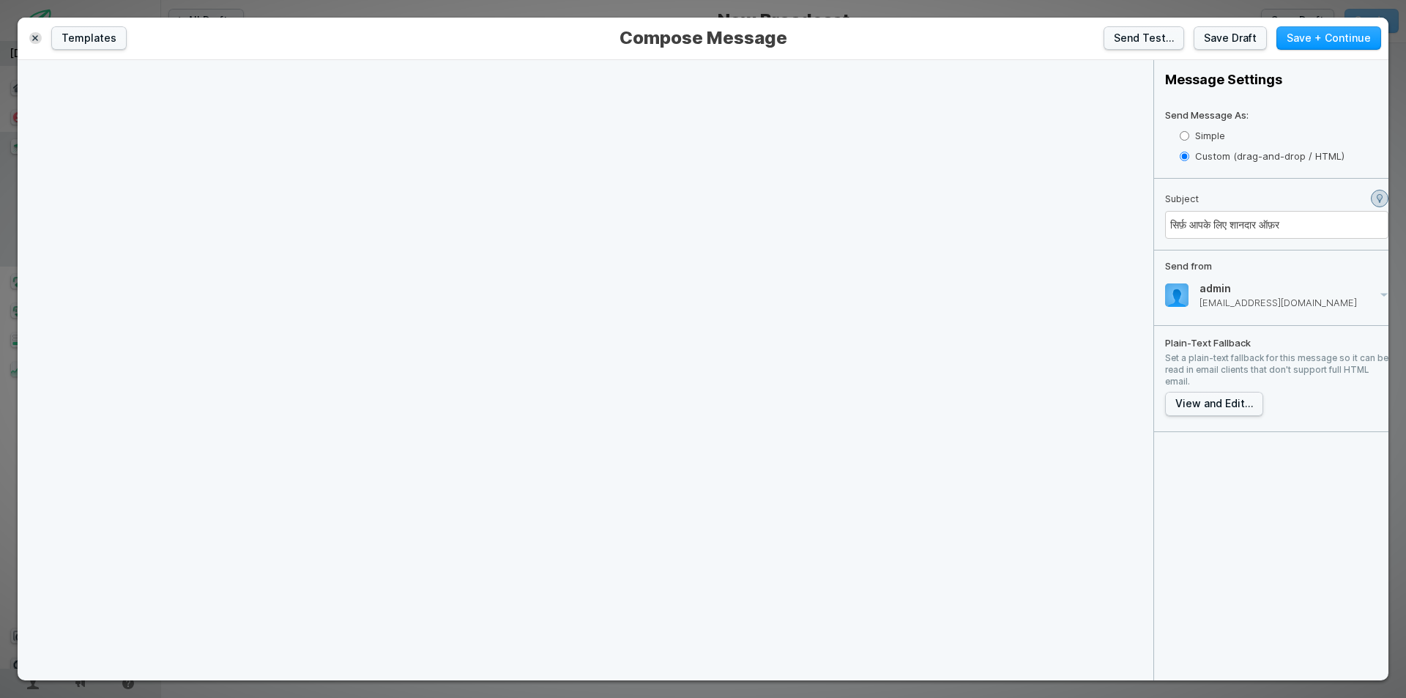
click at [1214, 133] on label "Simple" at bounding box center [1283, 135] width 209 height 21
click at [1189, 133] on input "Simple" at bounding box center [1184, 136] width 10 height 10
radio input "true"
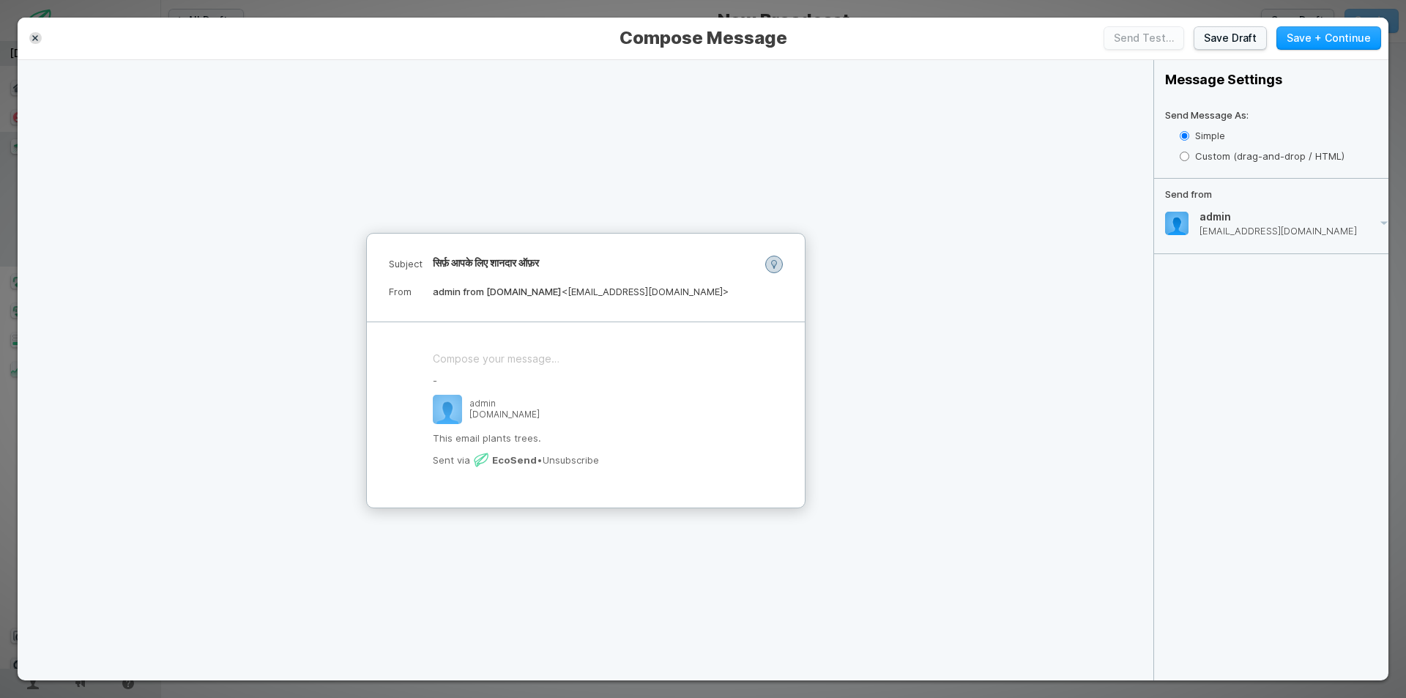
click at [1216, 152] on label "Custom (drag-and-drop / HTML)" at bounding box center [1283, 156] width 209 height 21
click at [1189, 152] on input "Custom (drag-and-drop / HTML)" at bounding box center [1184, 157] width 10 height 10
radio input "true"
